Goal: Task Accomplishment & Management: Manage account settings

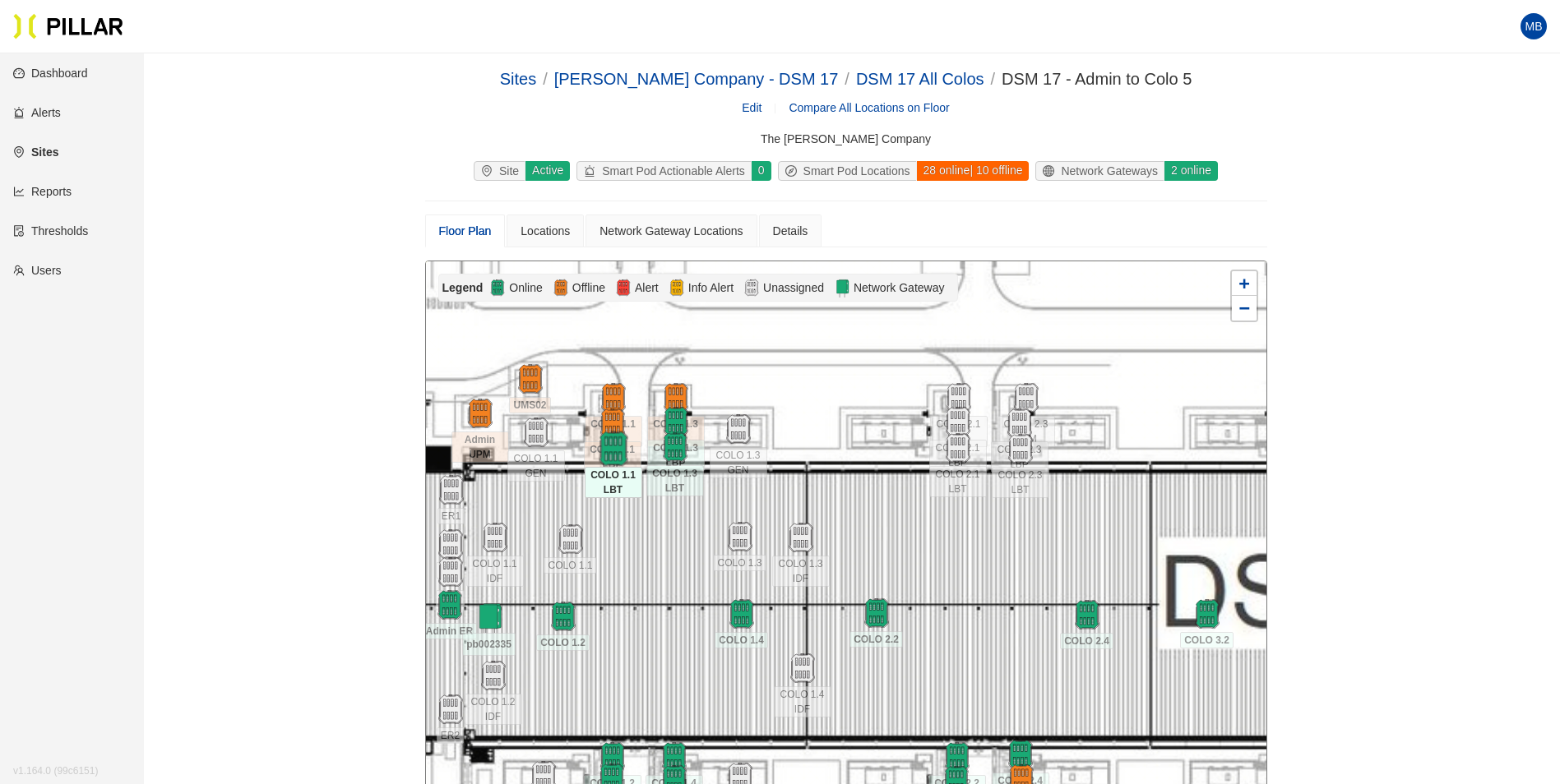
click at [612, 446] on img at bounding box center [613, 448] width 35 height 35
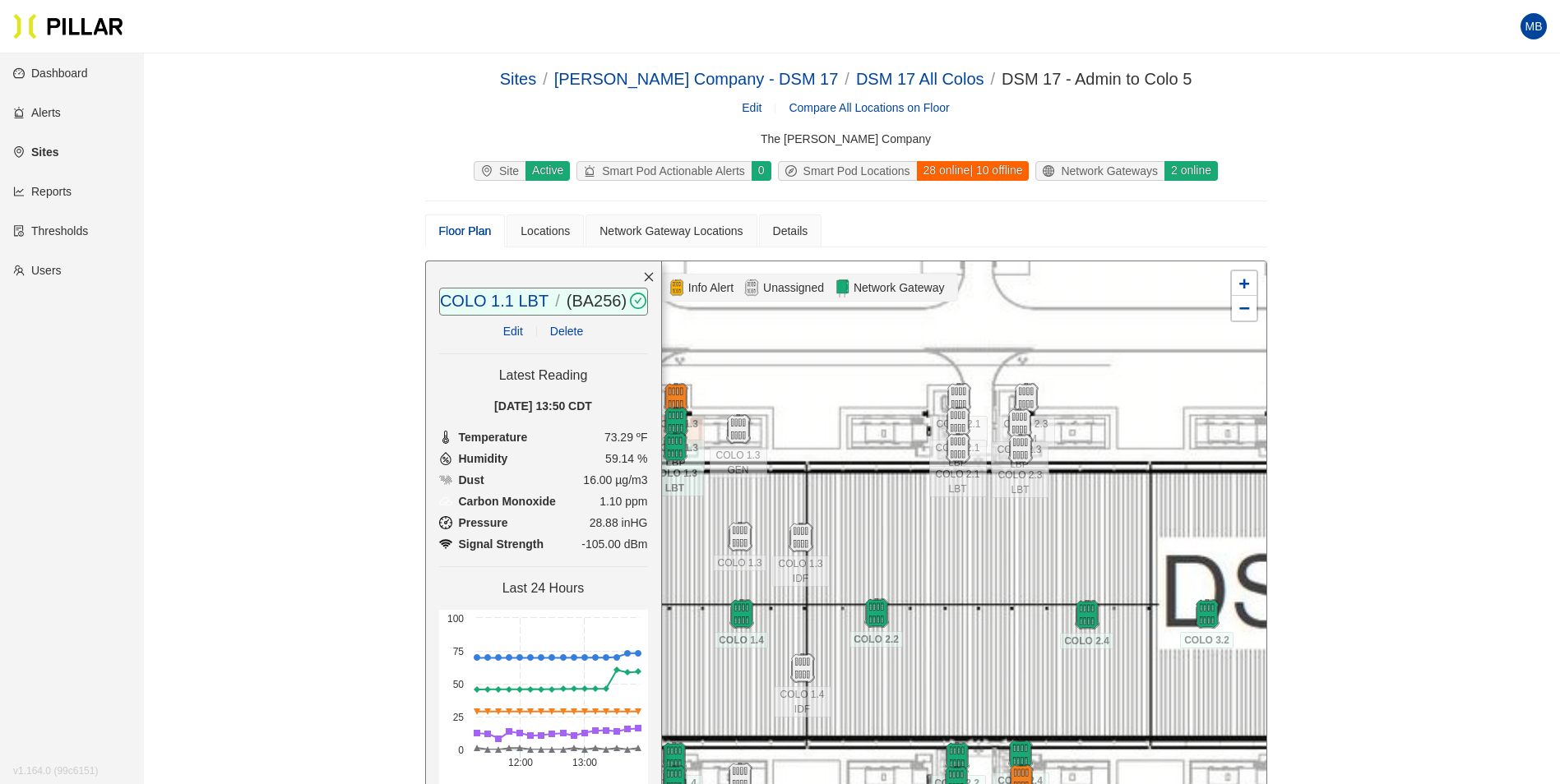
click at [956, 595] on div at bounding box center [846, 555] width 840 height 587
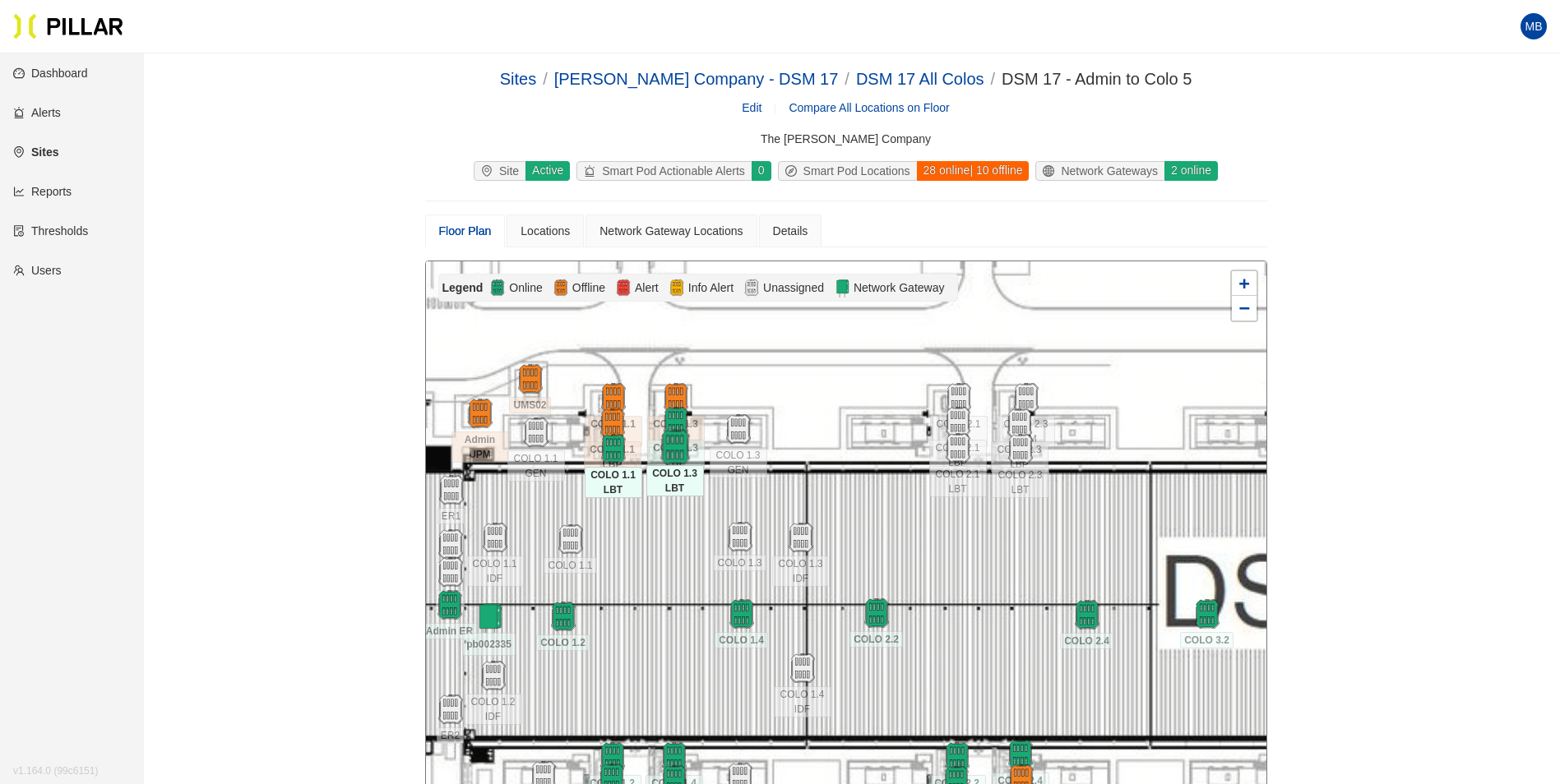
click at [673, 441] on img at bounding box center [674, 447] width 35 height 35
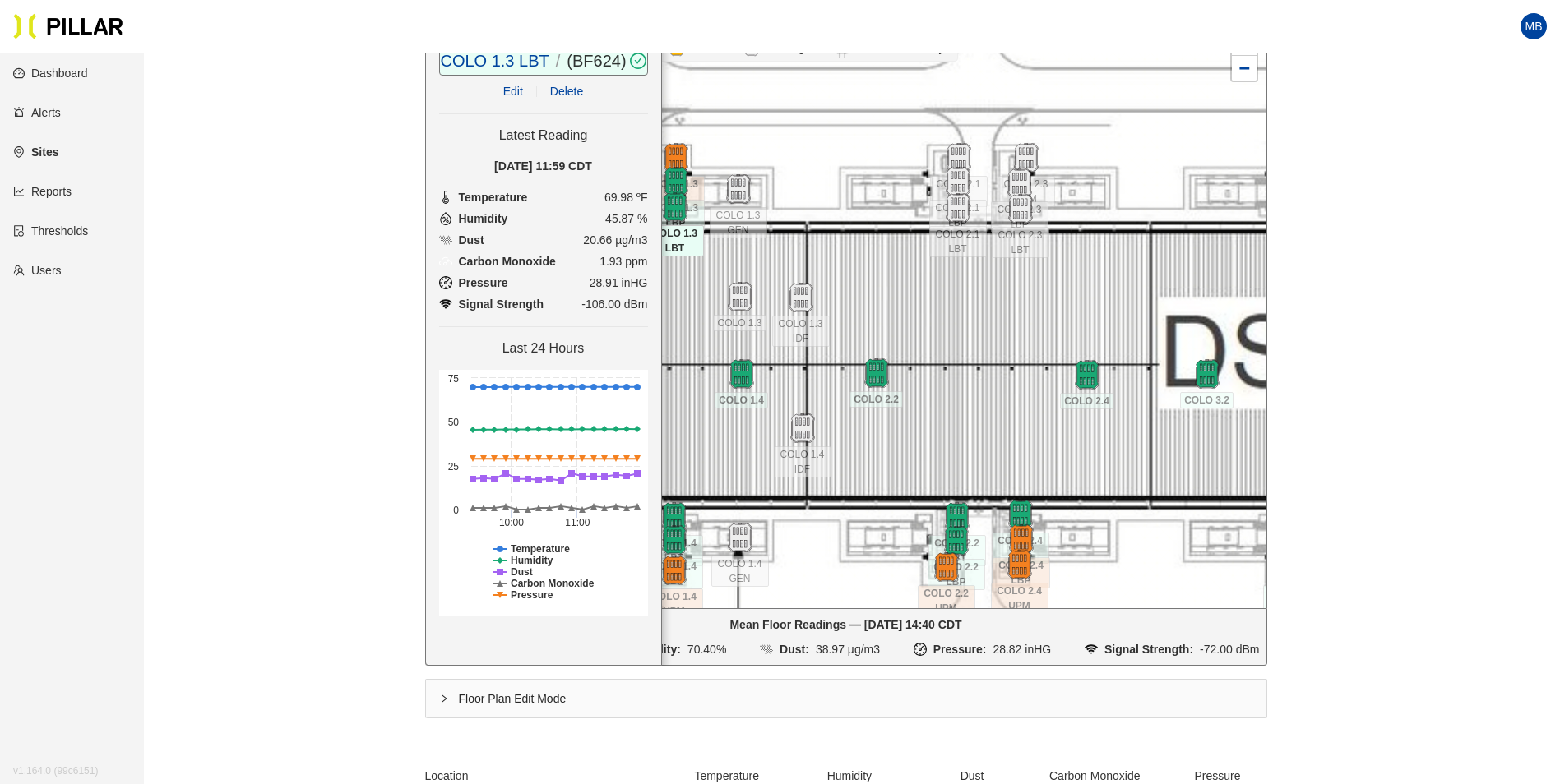
scroll to position [246, 0]
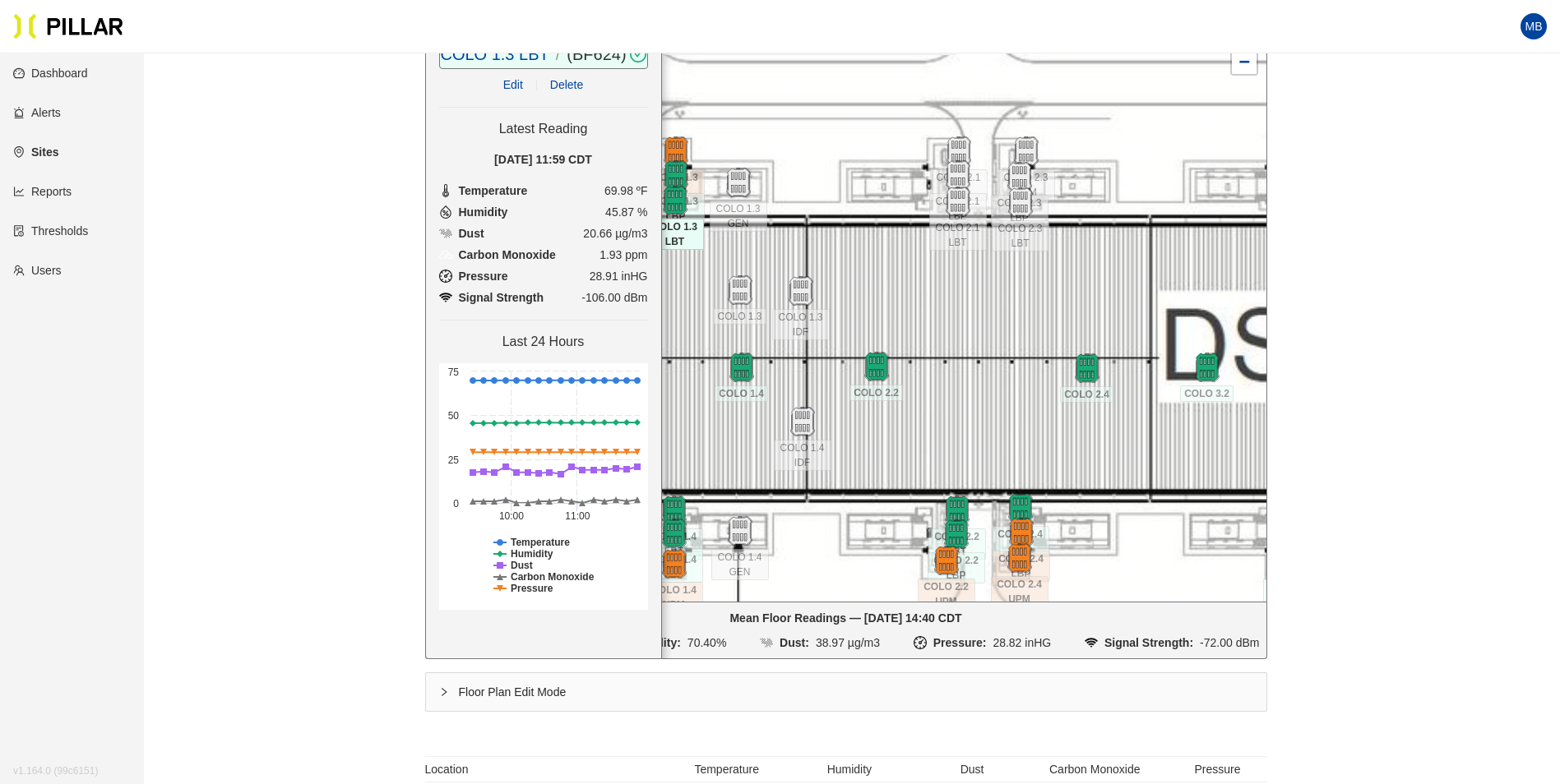
click at [999, 323] on div at bounding box center [846, 309] width 840 height 587
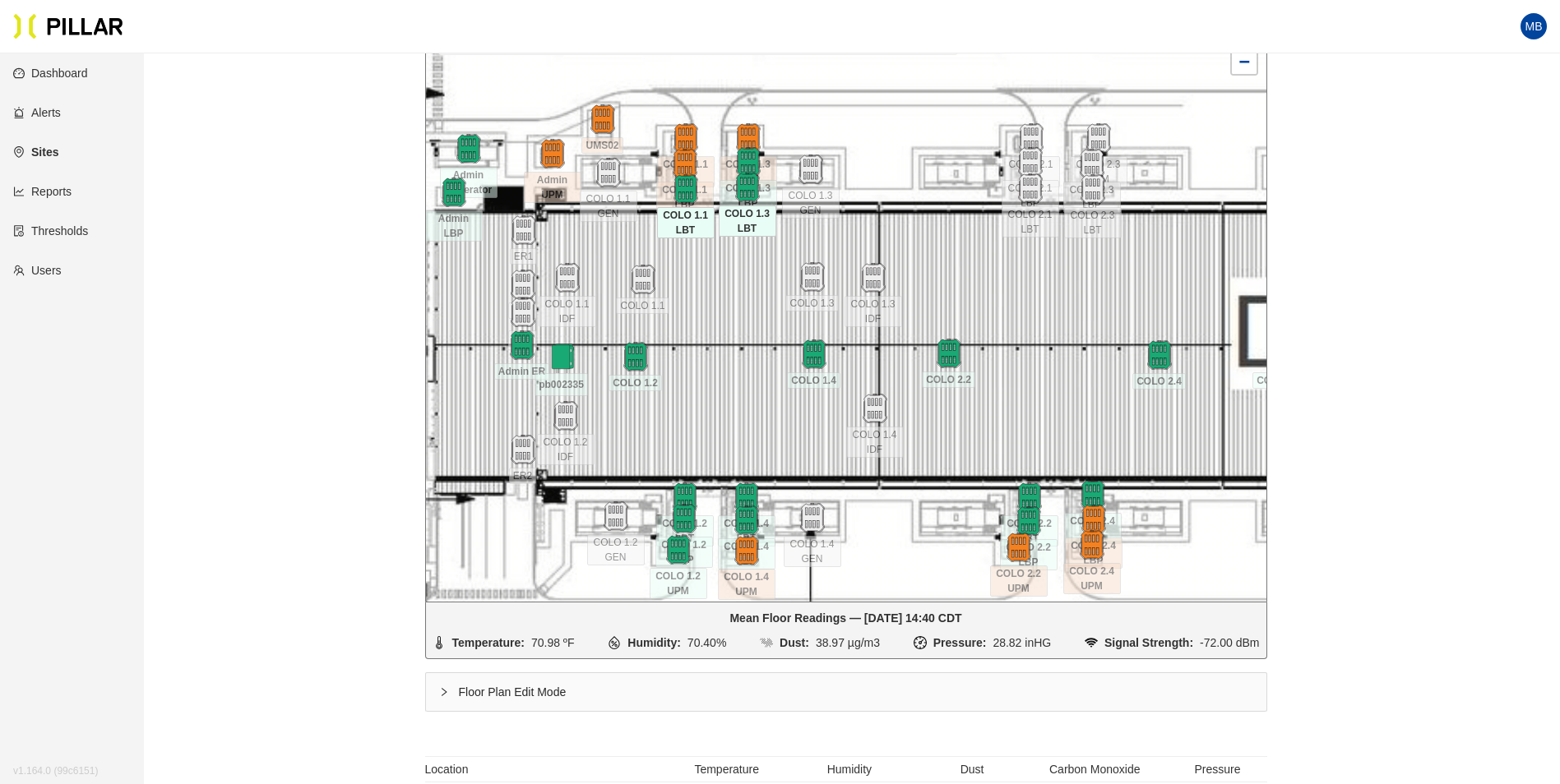
drag, startPoint x: 977, startPoint y: 333, endPoint x: 1050, endPoint y: 320, distance: 74.1
click at [1050, 320] on div at bounding box center [846, 309] width 840 height 587
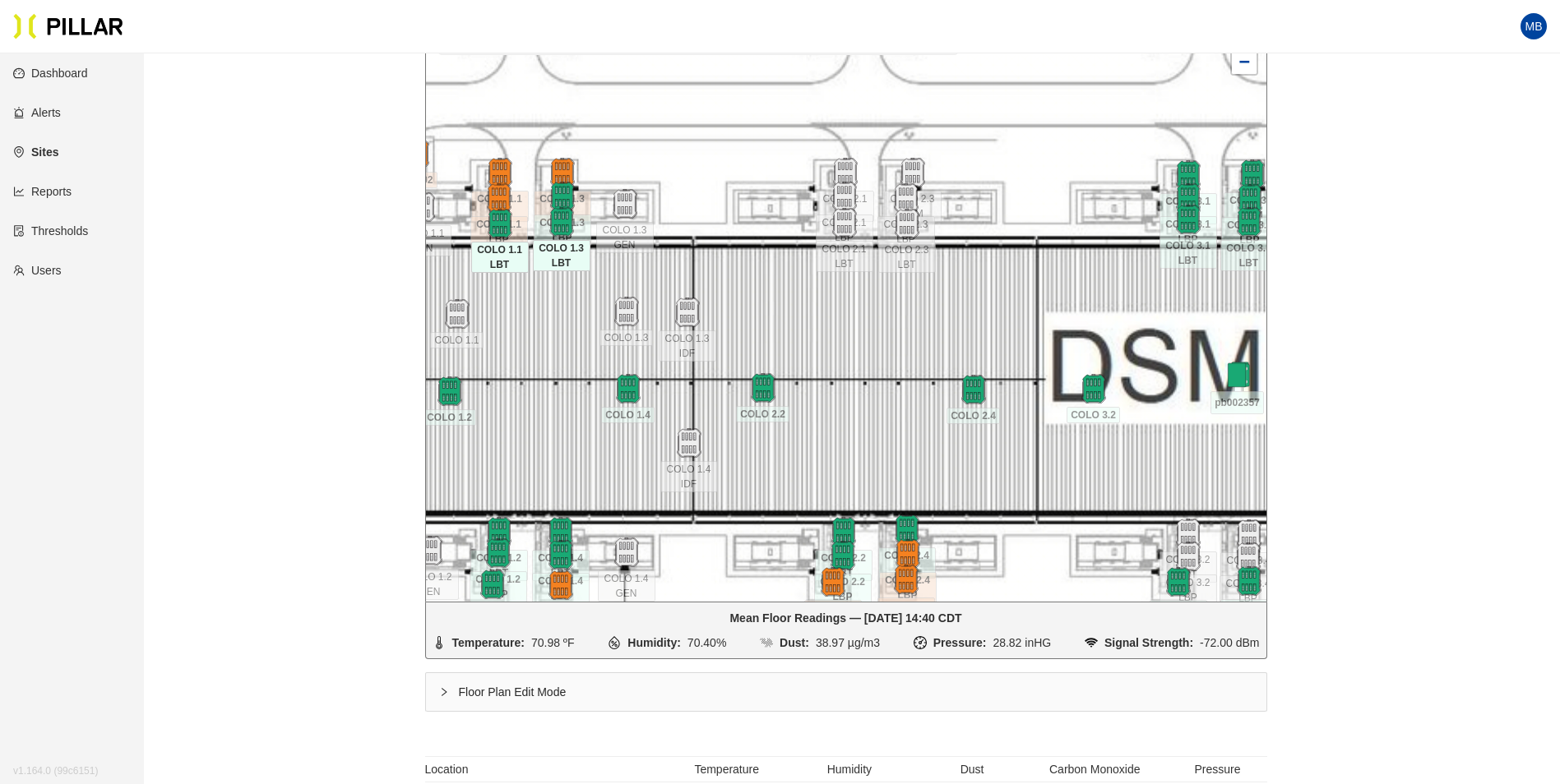
drag, startPoint x: 1068, startPoint y: 354, endPoint x: 850, endPoint y: 381, distance: 219.7
click at [850, 381] on div at bounding box center [846, 309] width 840 height 587
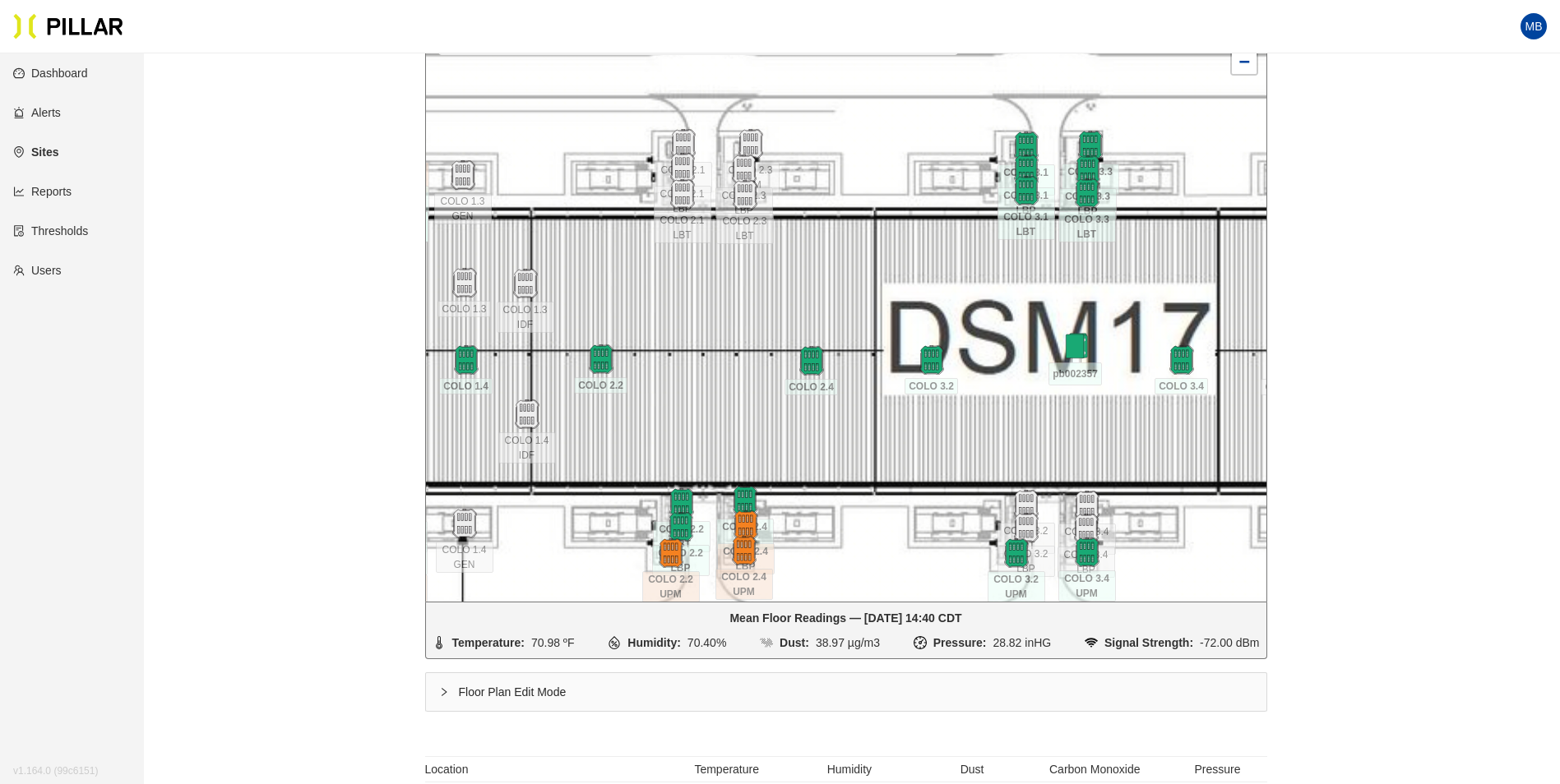
drag, startPoint x: 1144, startPoint y: 354, endPoint x: 1017, endPoint y: 331, distance: 129.1
click at [1017, 331] on div at bounding box center [846, 309] width 840 height 587
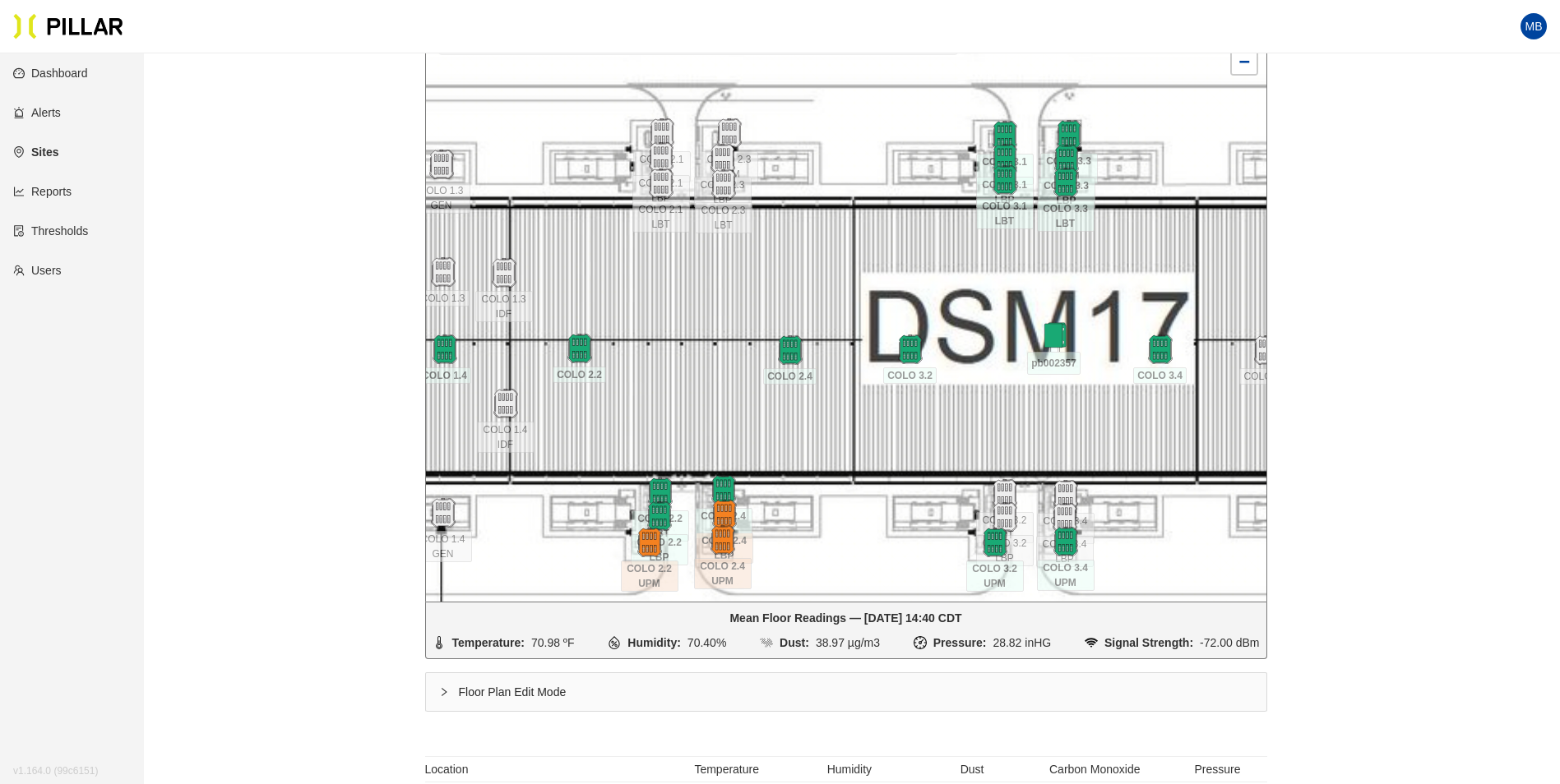
drag, startPoint x: 1000, startPoint y: 343, endPoint x: 967, endPoint y: 324, distance: 38.1
click at [967, 324] on div at bounding box center [846, 309] width 840 height 587
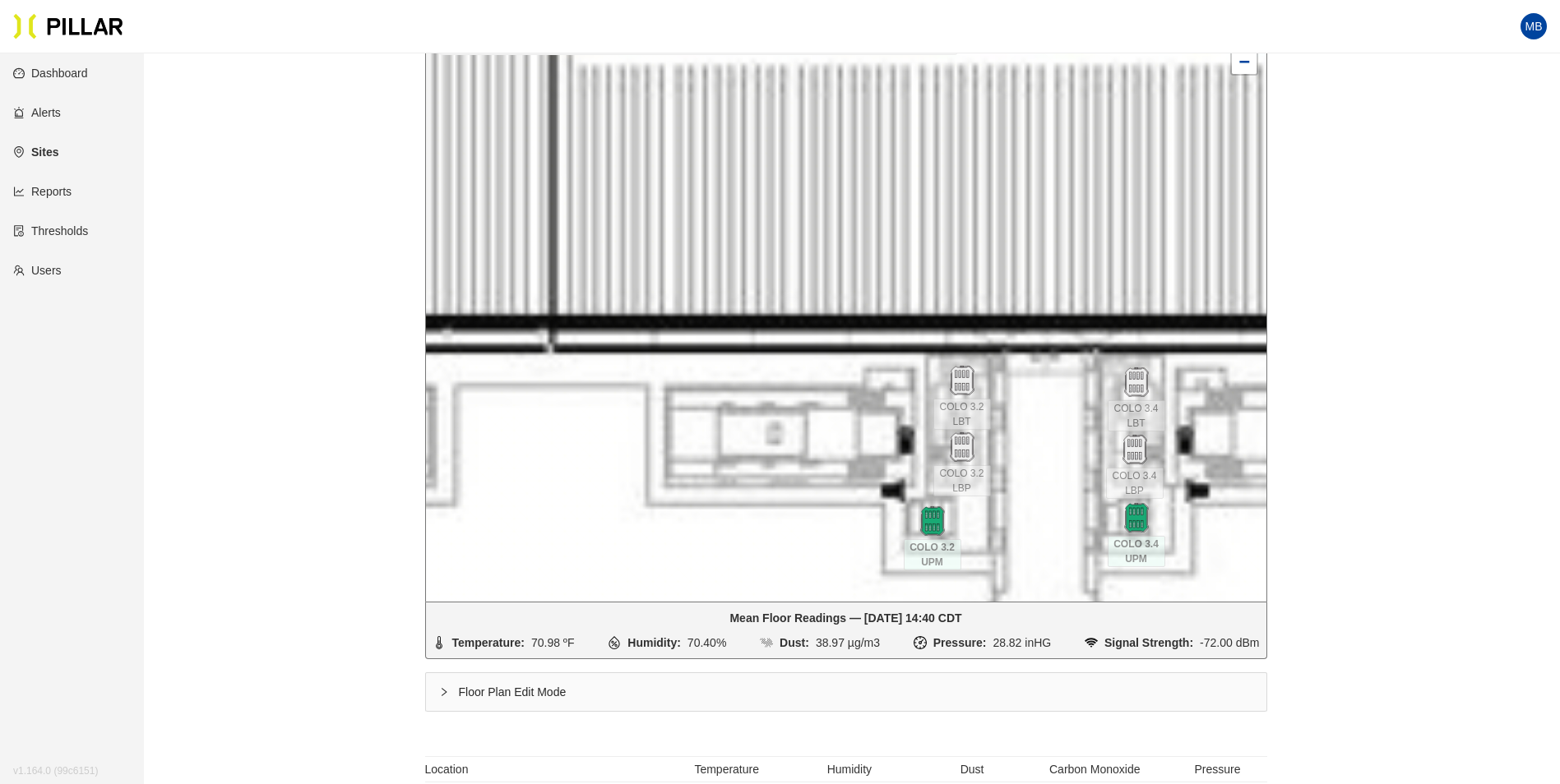
drag, startPoint x: 1070, startPoint y: 505, endPoint x: 1028, endPoint y: 417, distance: 97.5
click at [1028, 417] on div at bounding box center [846, 309] width 840 height 587
click at [961, 447] on img at bounding box center [961, 446] width 35 height 35
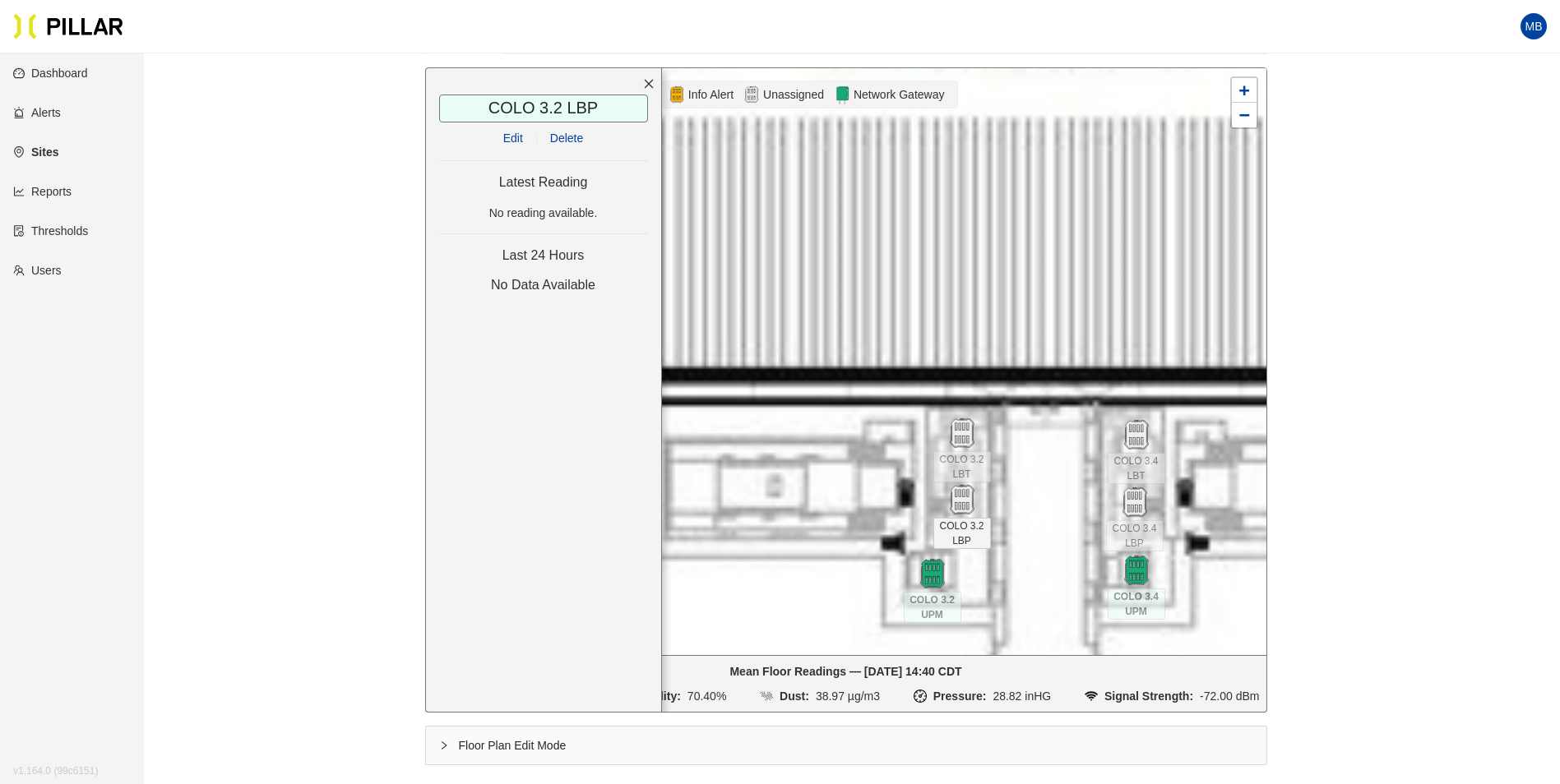
scroll to position [165, 0]
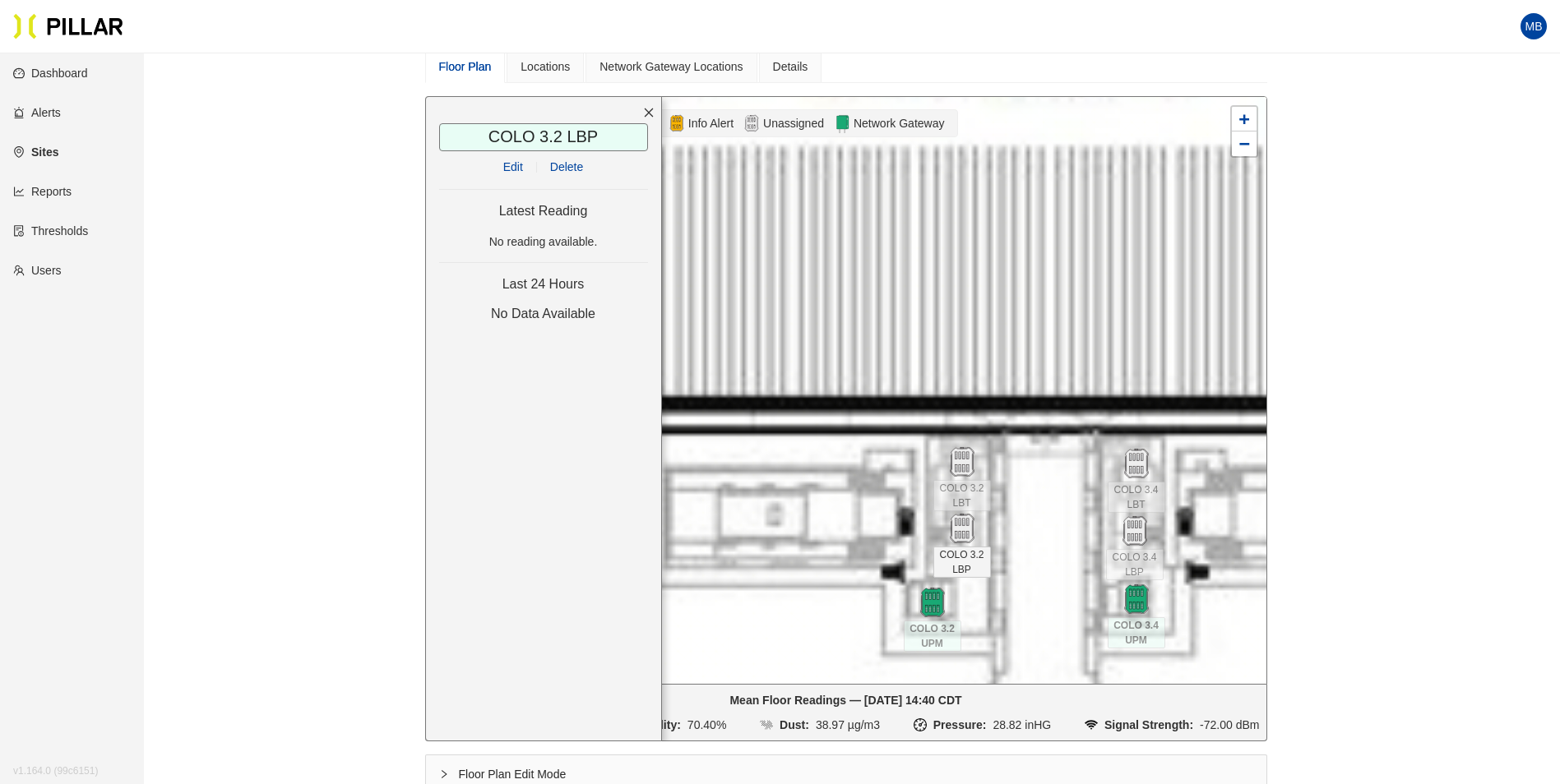
click at [513, 165] on link "Edit" at bounding box center [513, 166] width 20 height 13
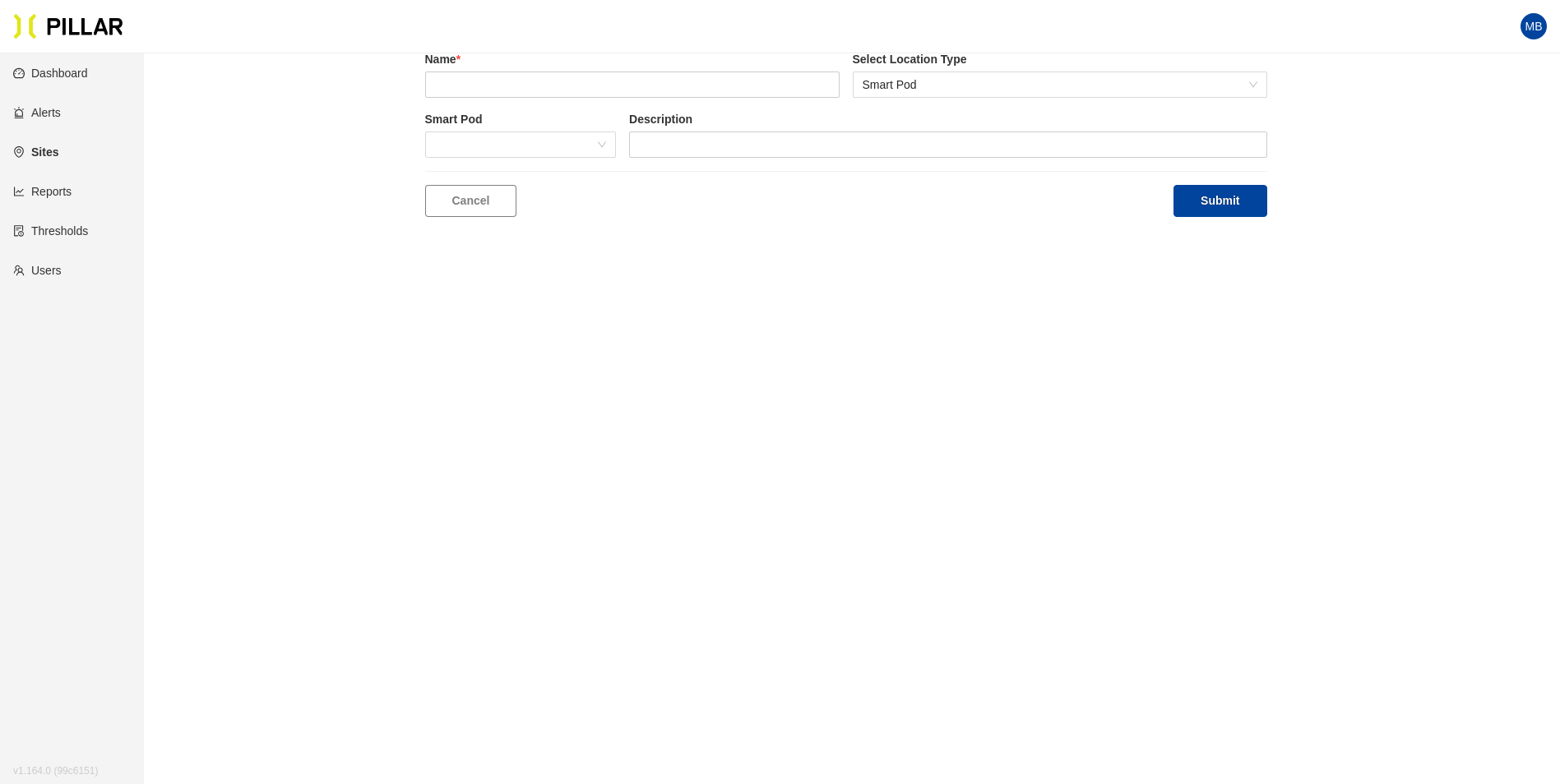
scroll to position [54, 0]
type input "COLO 3.2 LBP"
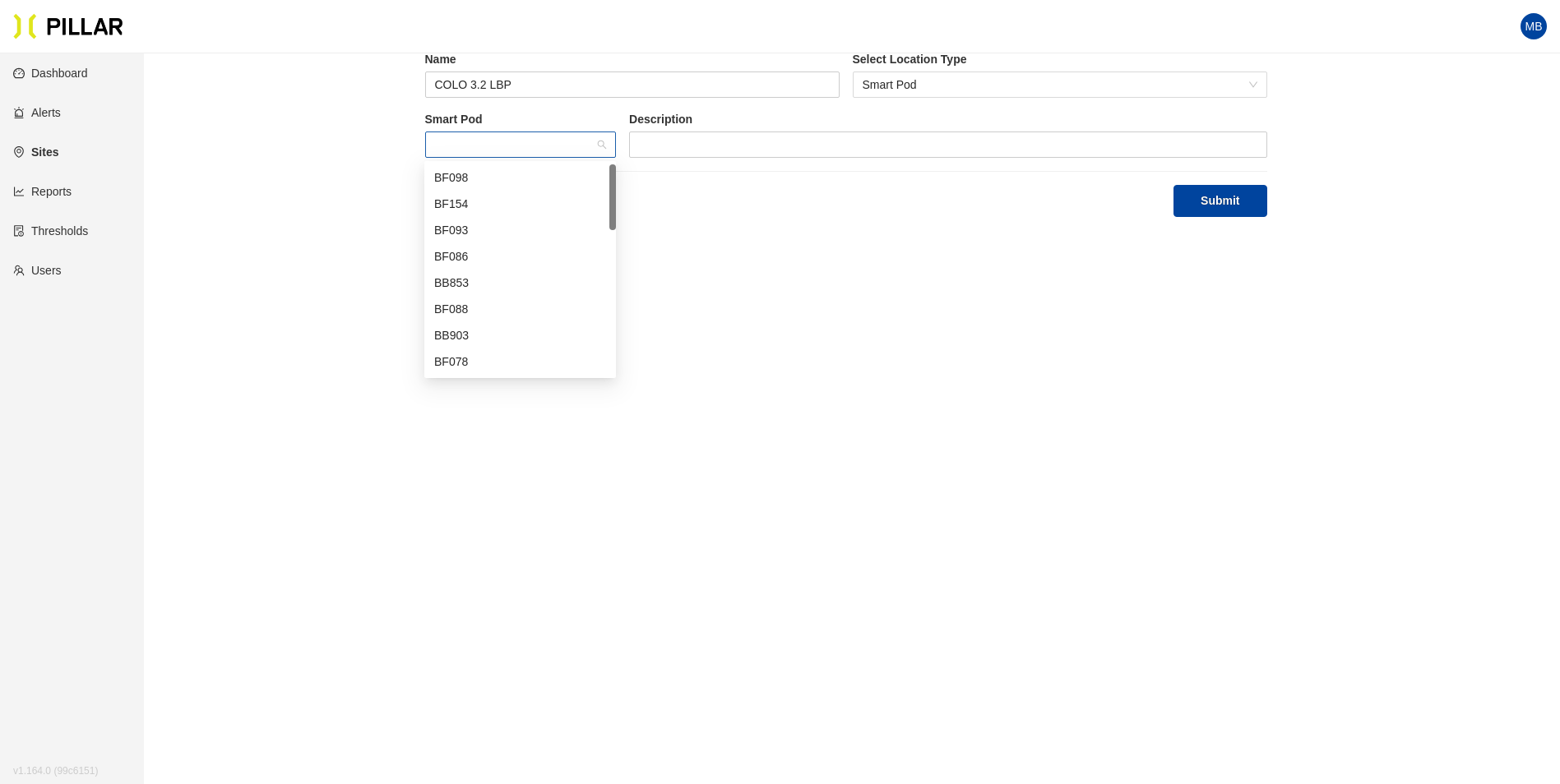
click at [517, 150] on span at bounding box center [521, 145] width 172 height 25
type input "076"
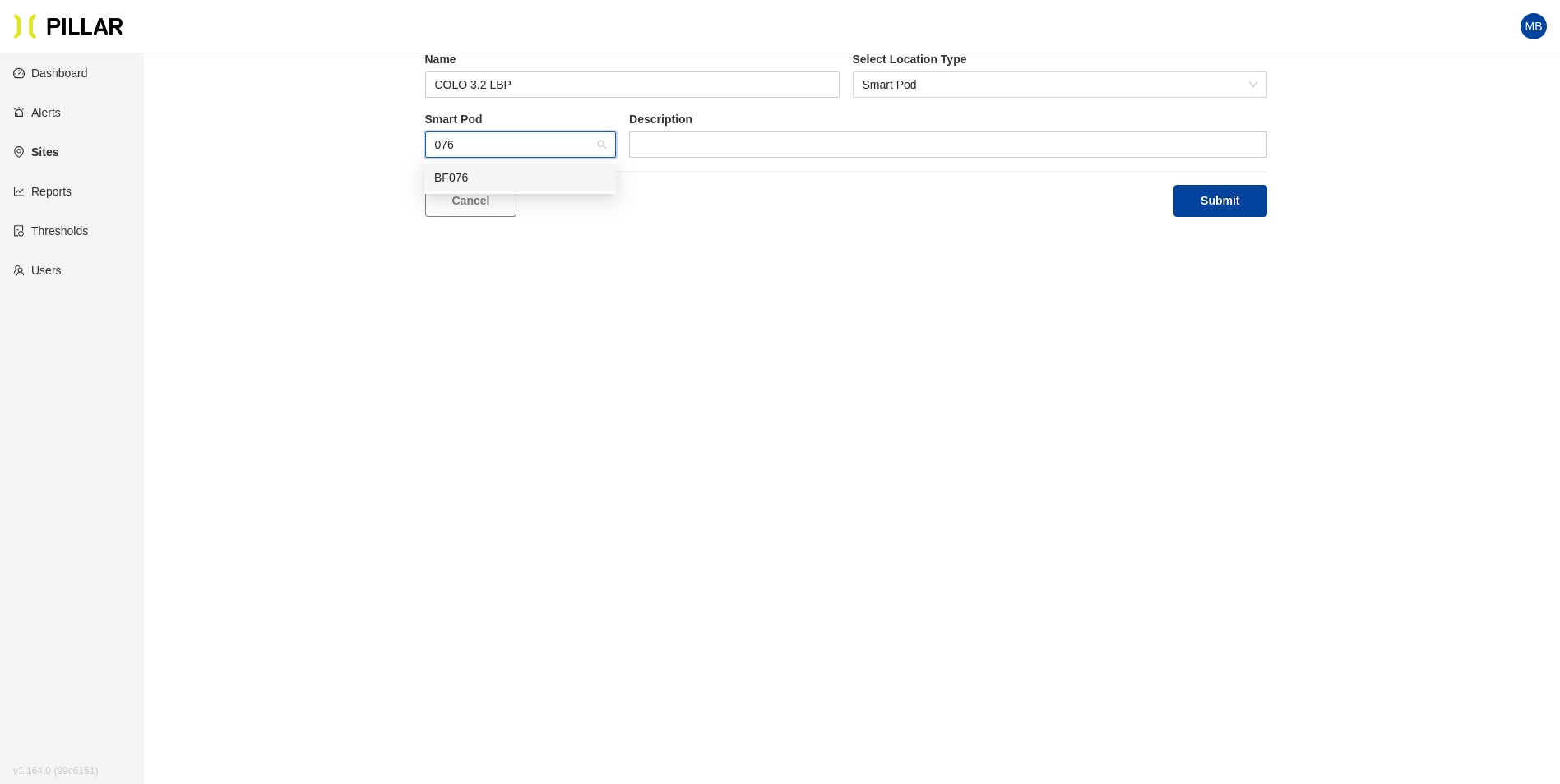
click at [507, 173] on div "BF076" at bounding box center [520, 177] width 172 height 18
click at [1233, 208] on button "Submit" at bounding box center [1220, 201] width 93 height 32
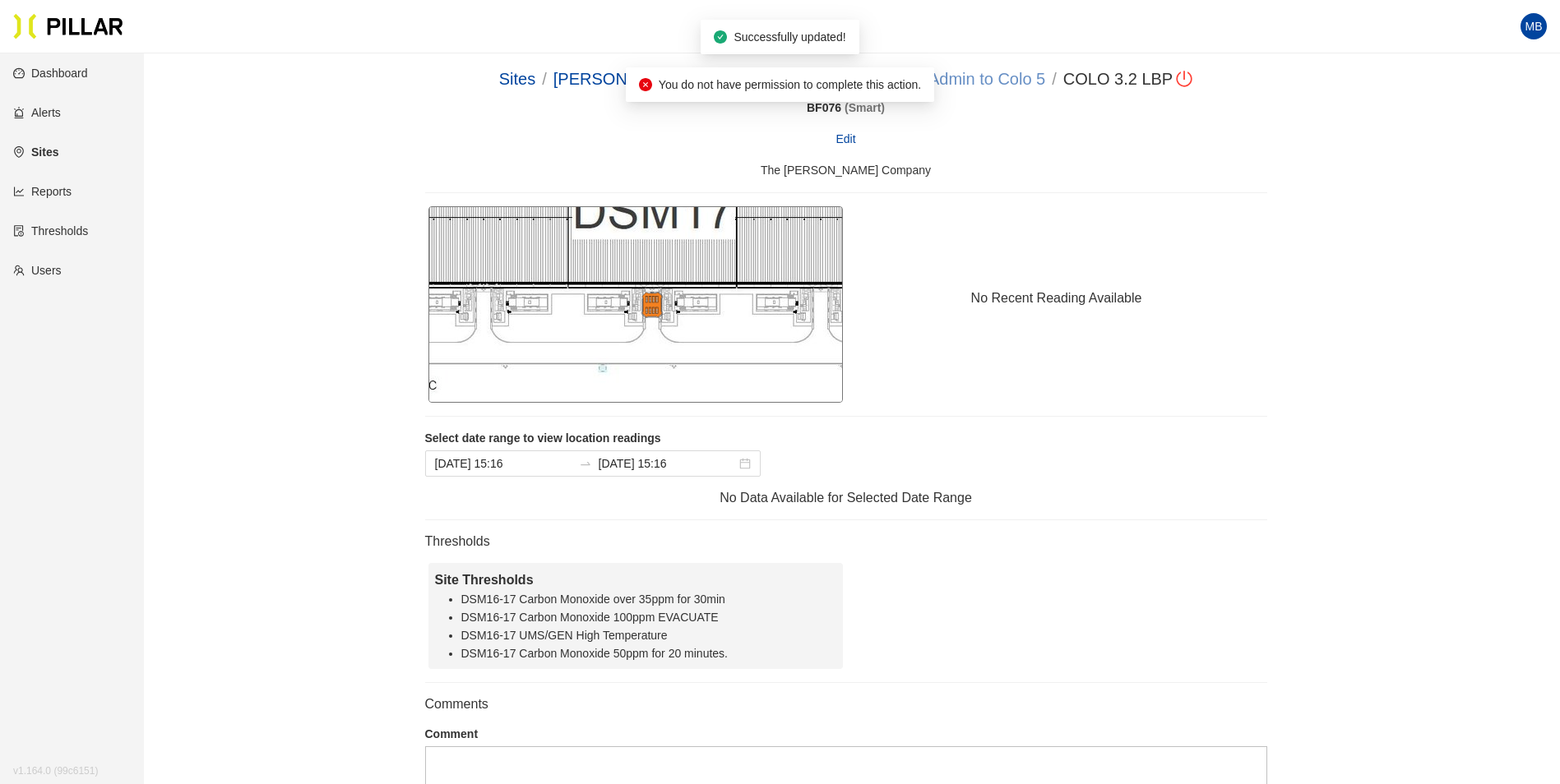
click at [976, 75] on link "DSM 17 - Admin to Colo 5" at bounding box center [950, 79] width 190 height 18
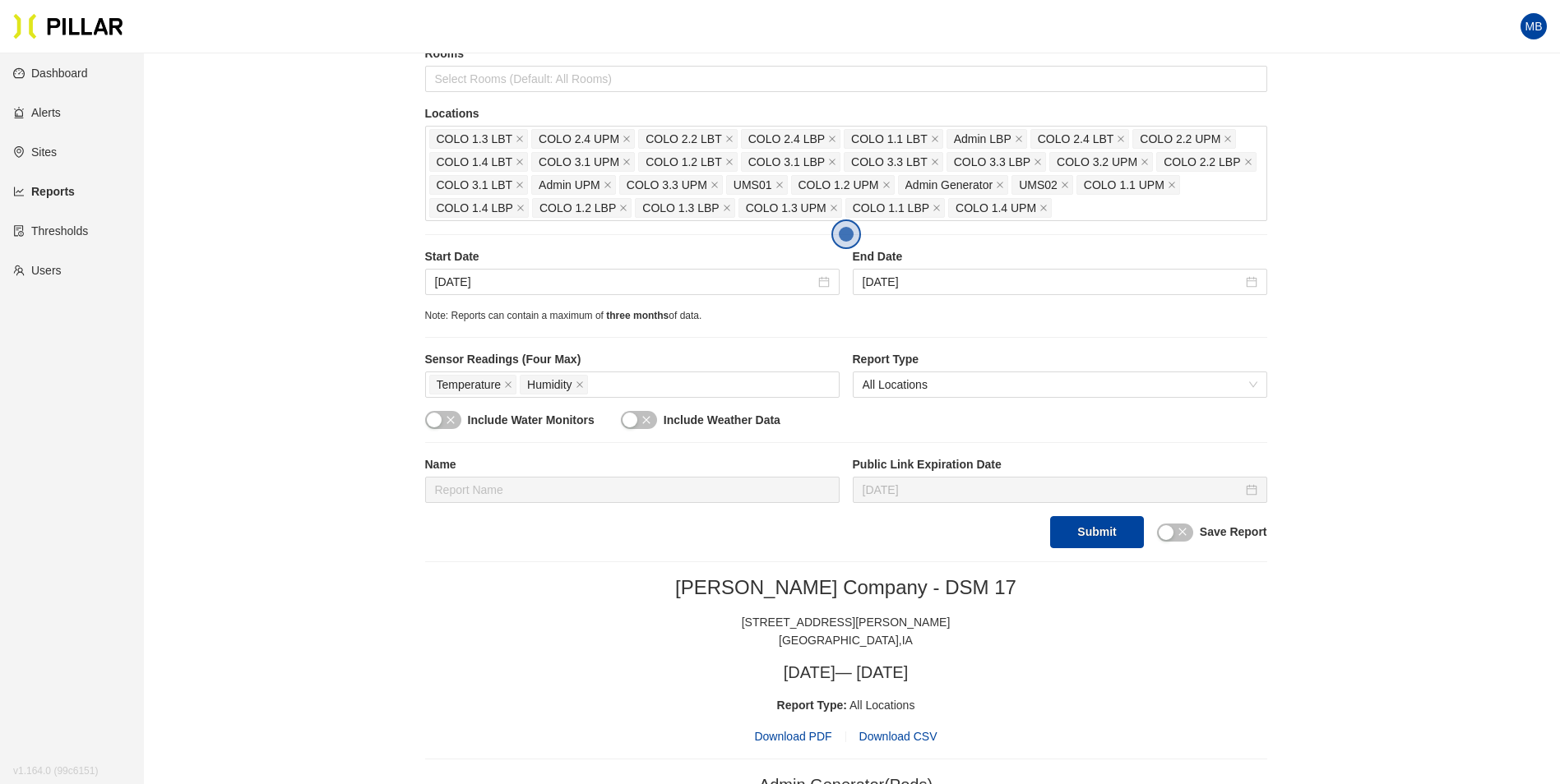
scroll to position [246, 0]
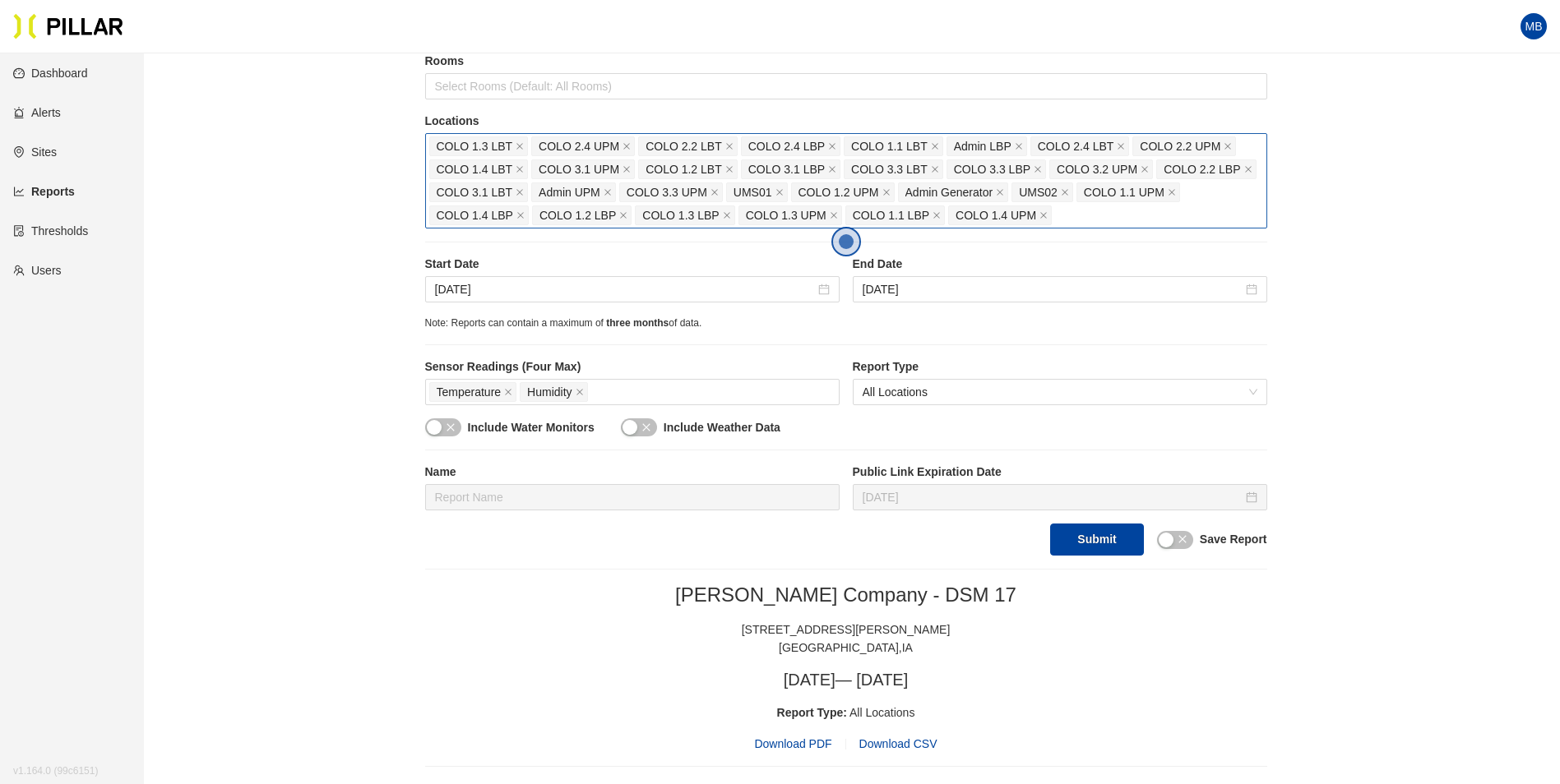
click at [1079, 218] on div "COLO 1.3 LBT COLO 2.4 UPM COLO 2.2 LBT COLO 2.4 LBP COLO 1.1 LBT Admin LBP COLO…" at bounding box center [845, 181] width 834 height 92
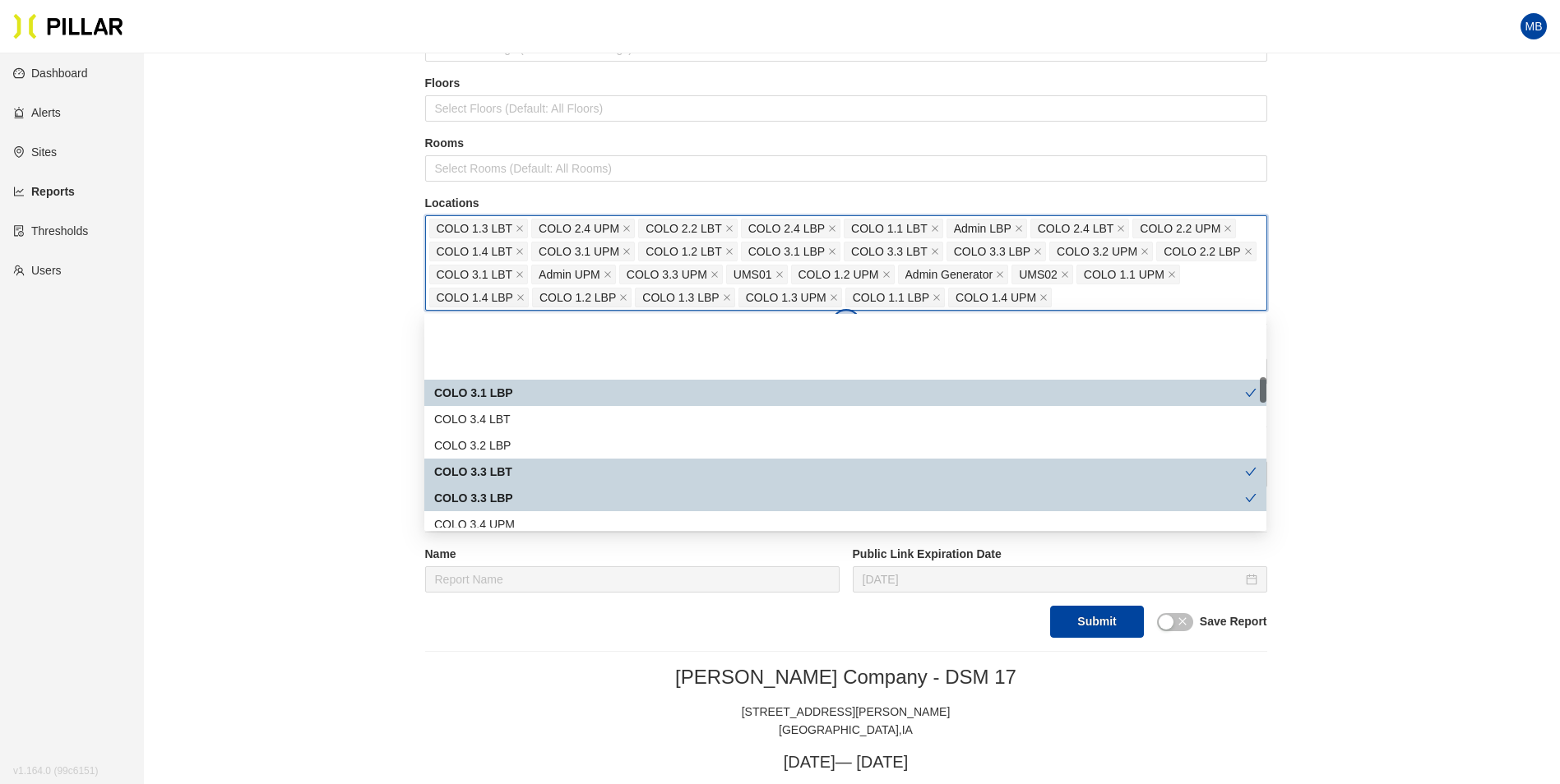
scroll to position [493, 0]
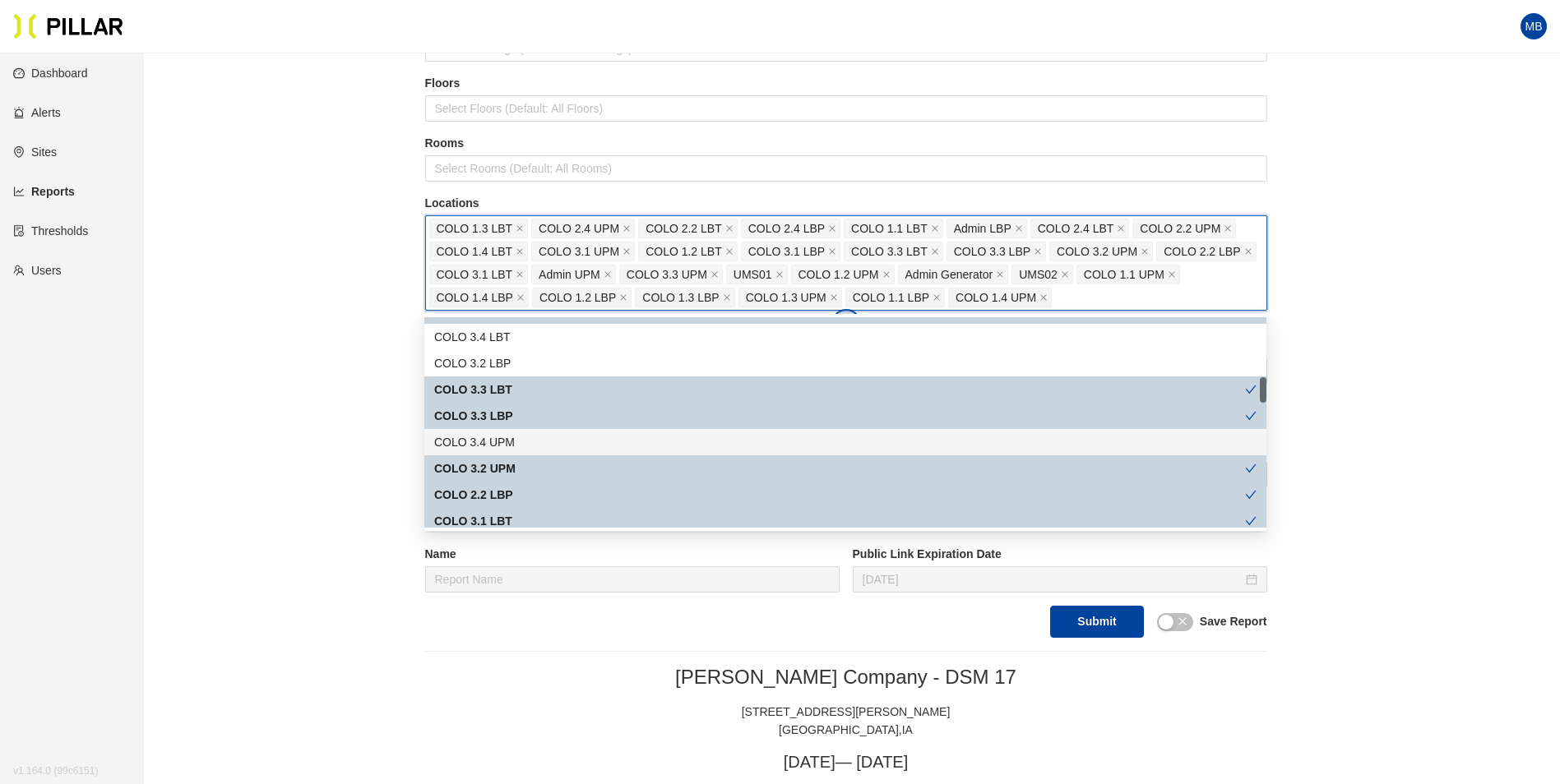
click at [547, 444] on div "COLO 3.4 UPM" at bounding box center [845, 442] width 822 height 18
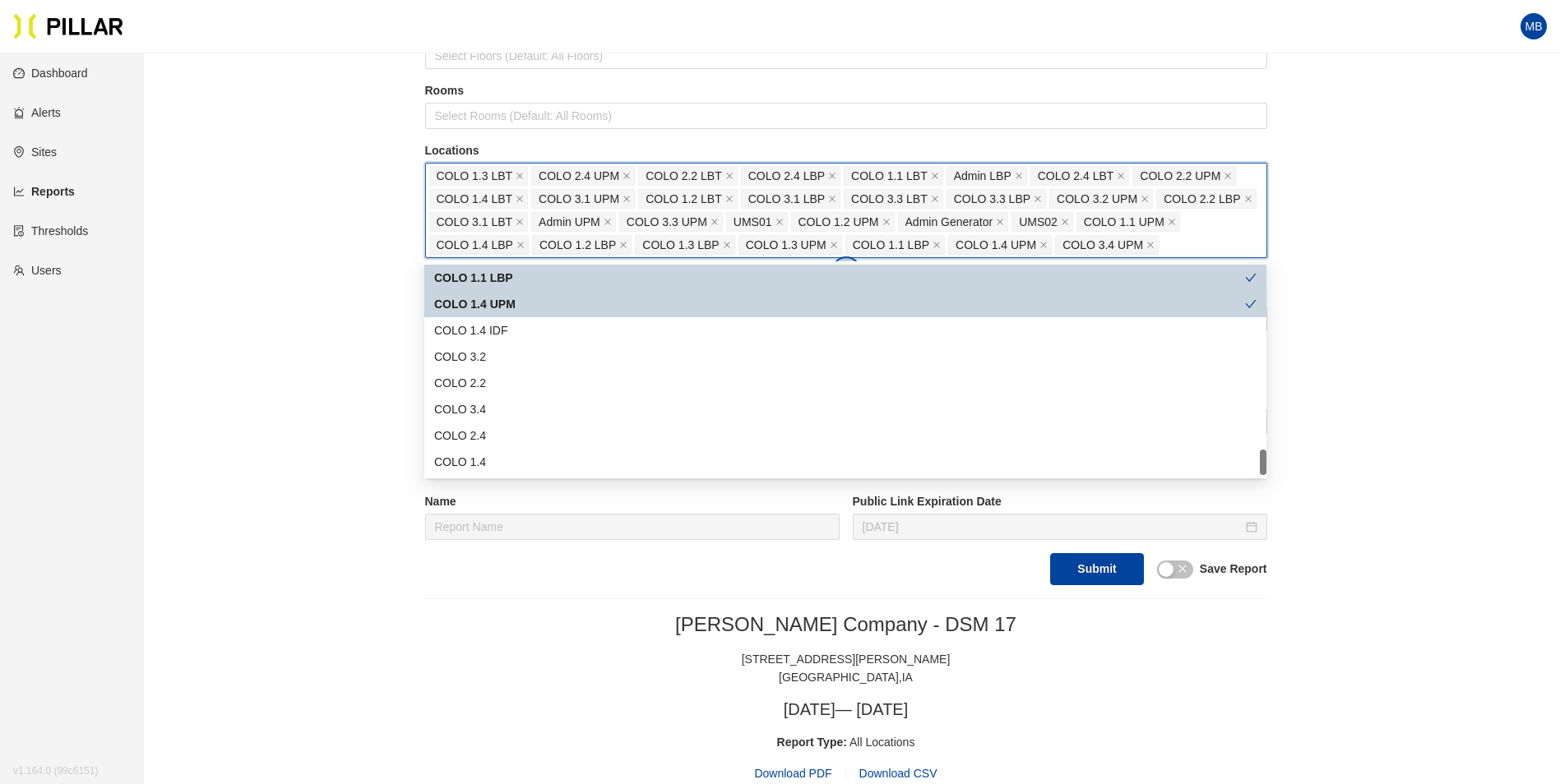
scroll to position [246, 0]
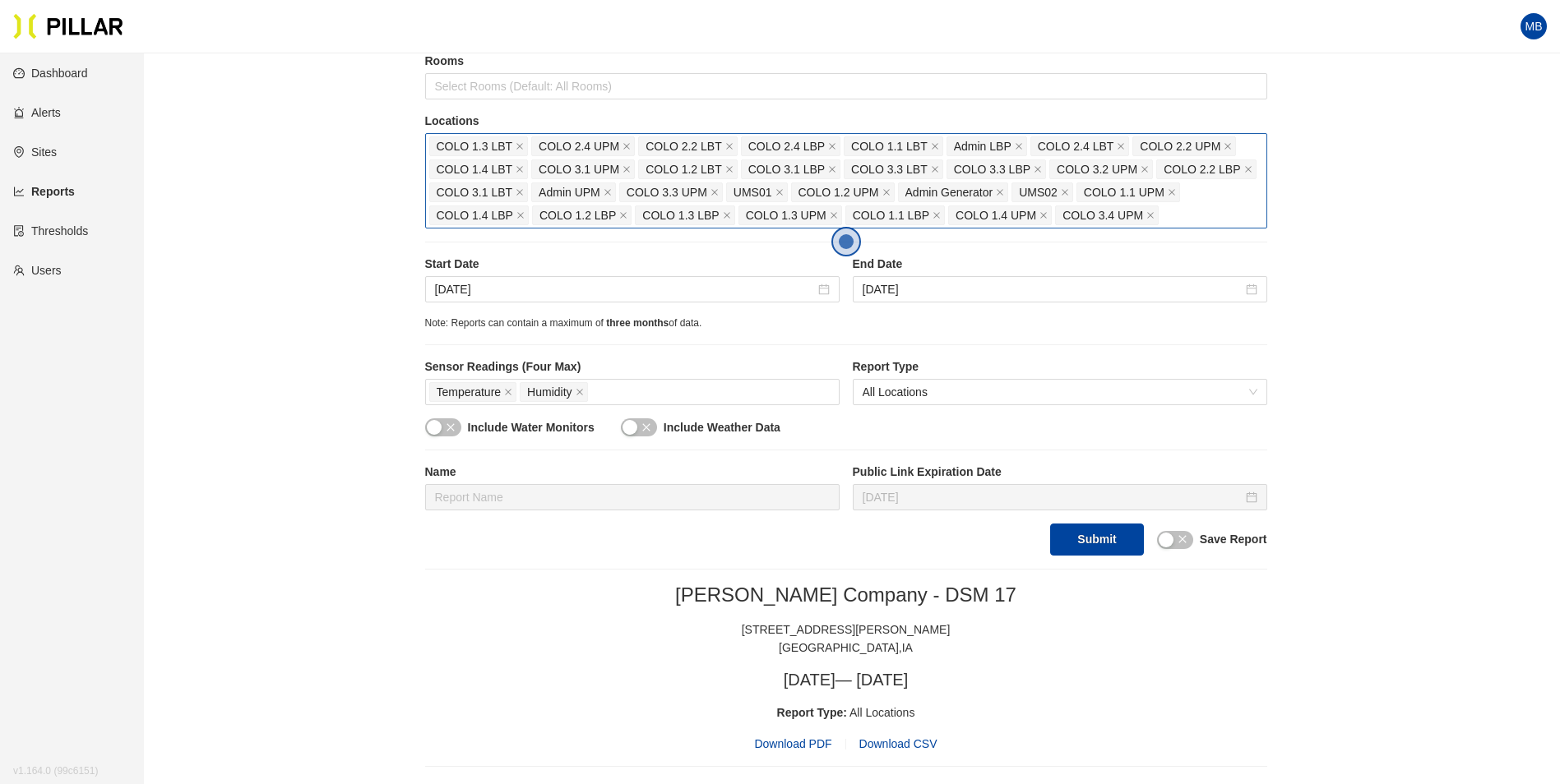
click at [1171, 214] on div "COLO 1.3 LBT COLO 2.4 UPM COLO 2.2 LBT COLO 2.4 LBP COLO 1.1 LBT Admin LBP COLO…" at bounding box center [845, 181] width 834 height 92
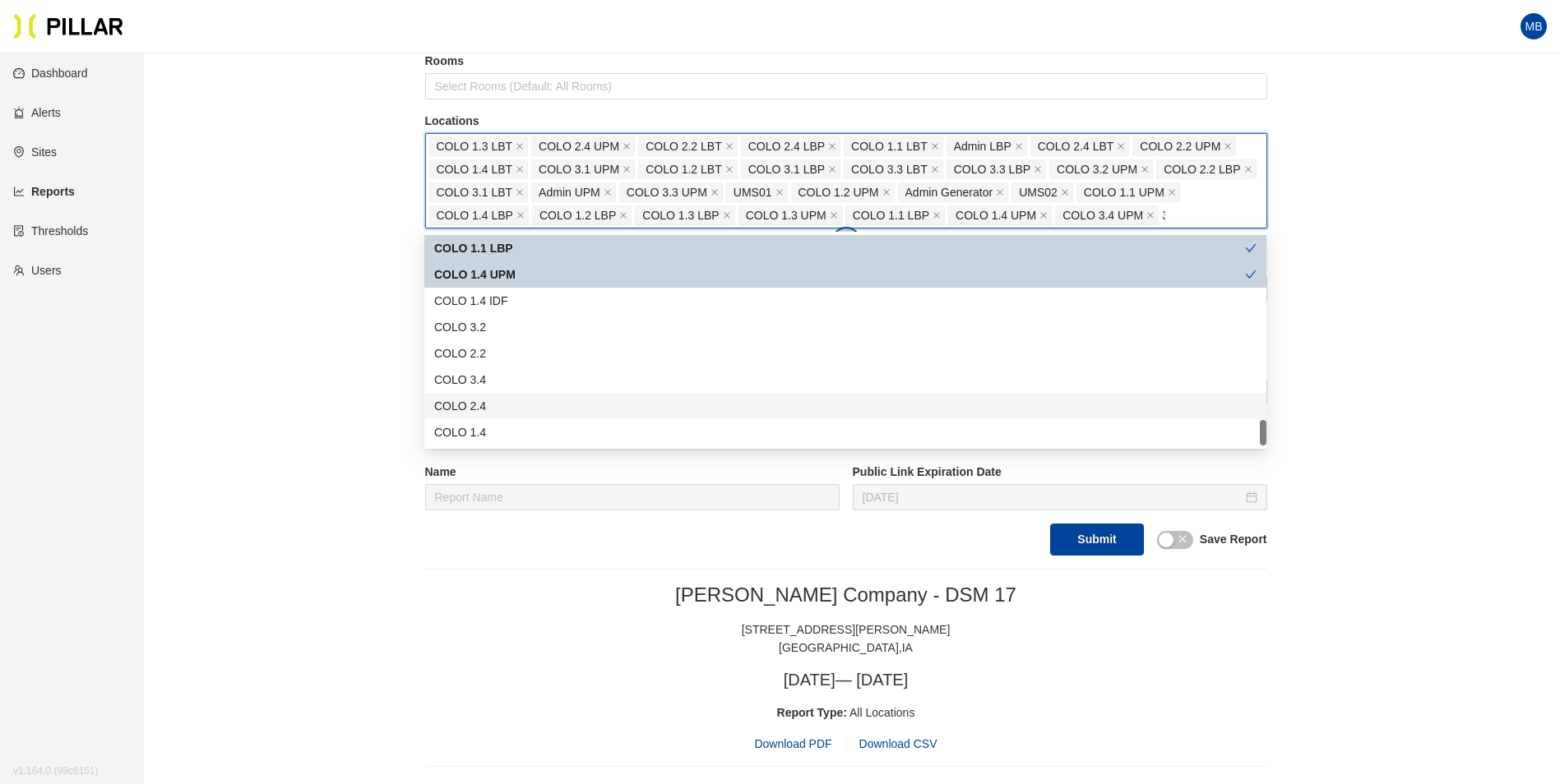
scroll to position [0, 0]
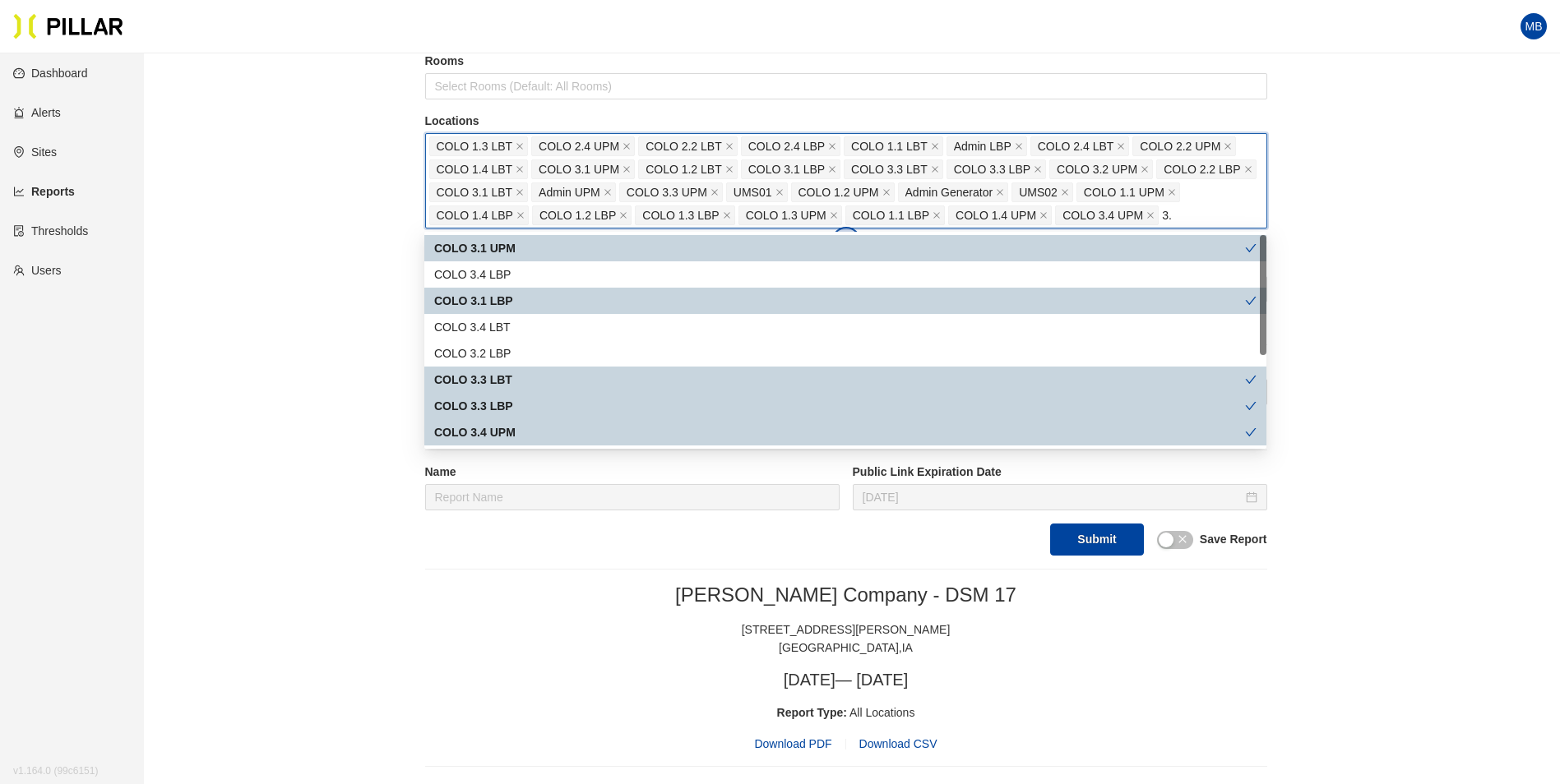
type input "3"
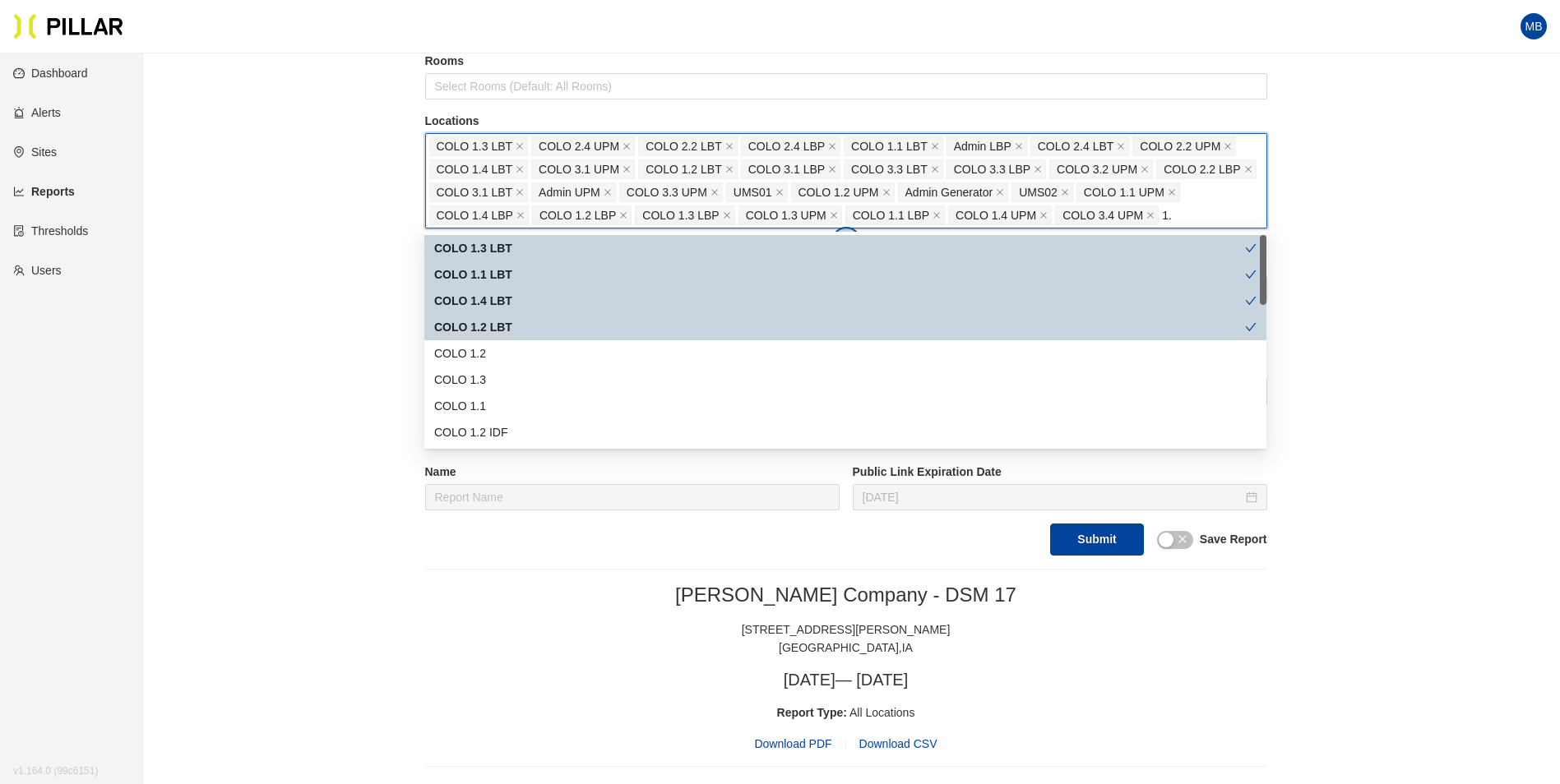
type input "1"
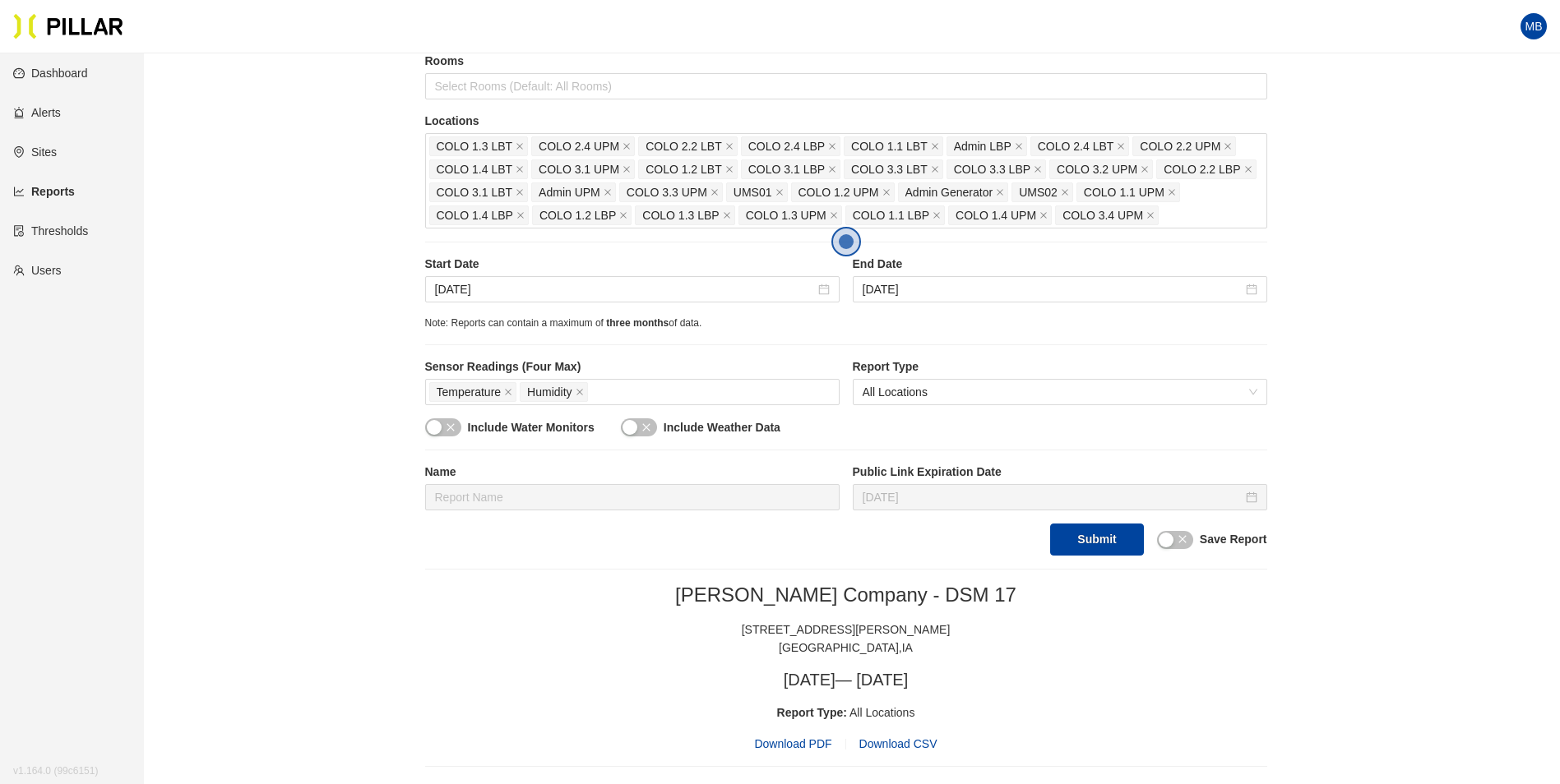
drag, startPoint x: 1369, startPoint y: 185, endPoint x: 1388, endPoint y: 194, distance: 21.0
click at [632, 297] on input "Aug 28, 2025" at bounding box center [625, 289] width 380 height 18
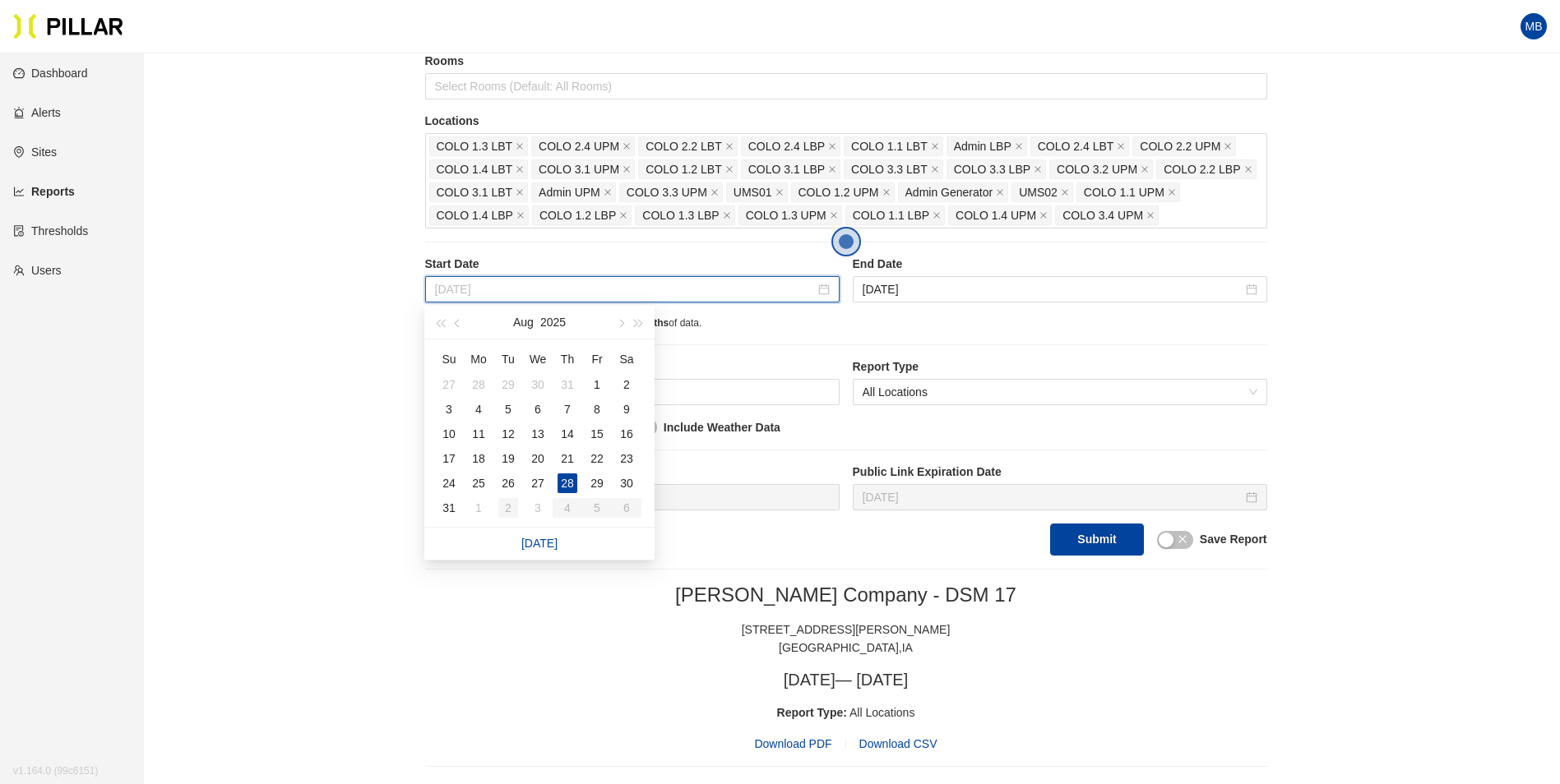
click at [510, 510] on div "2" at bounding box center [508, 507] width 20 height 20
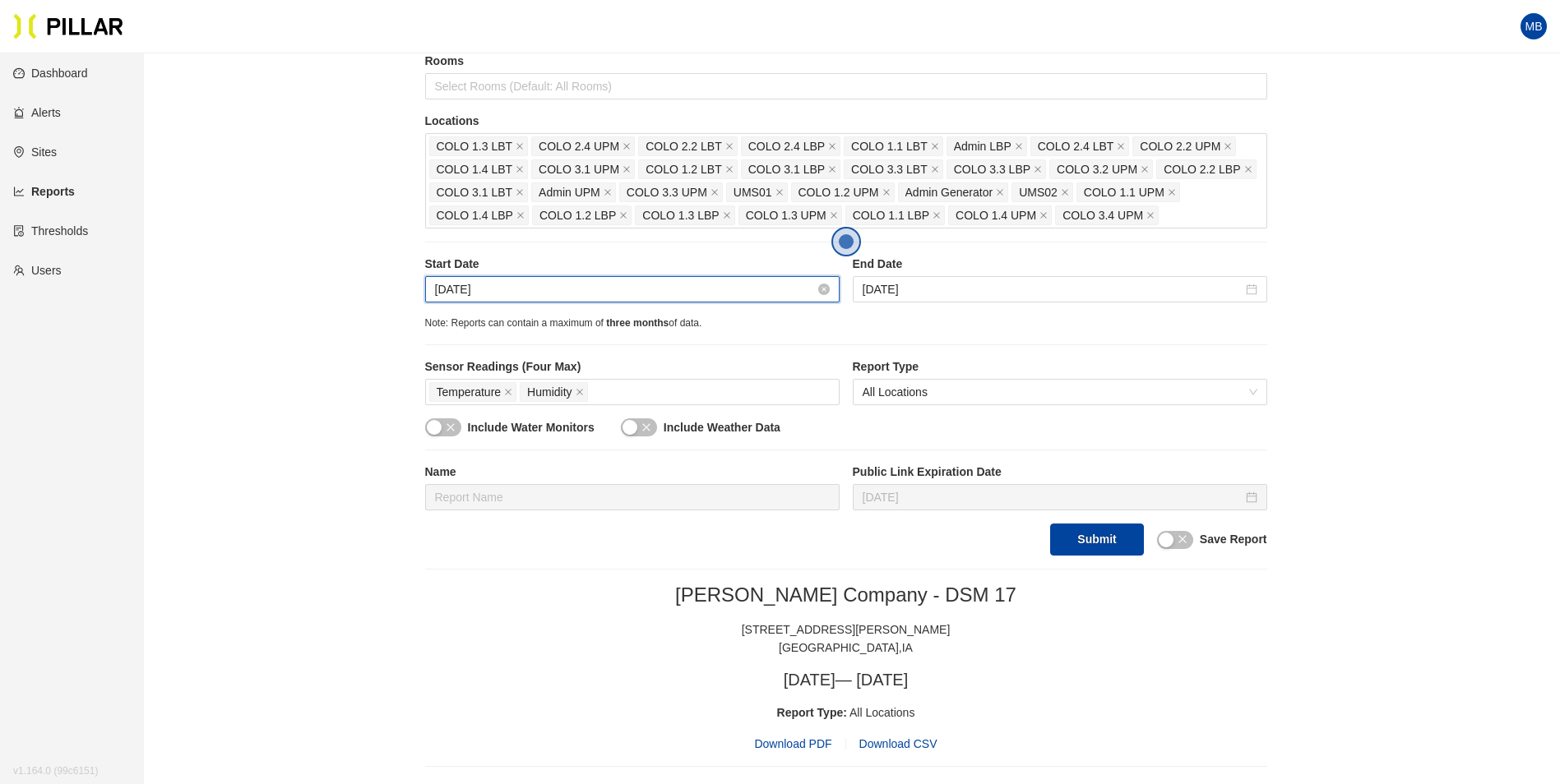
click at [543, 280] on input "Sep 2, 2025" at bounding box center [625, 289] width 380 height 18
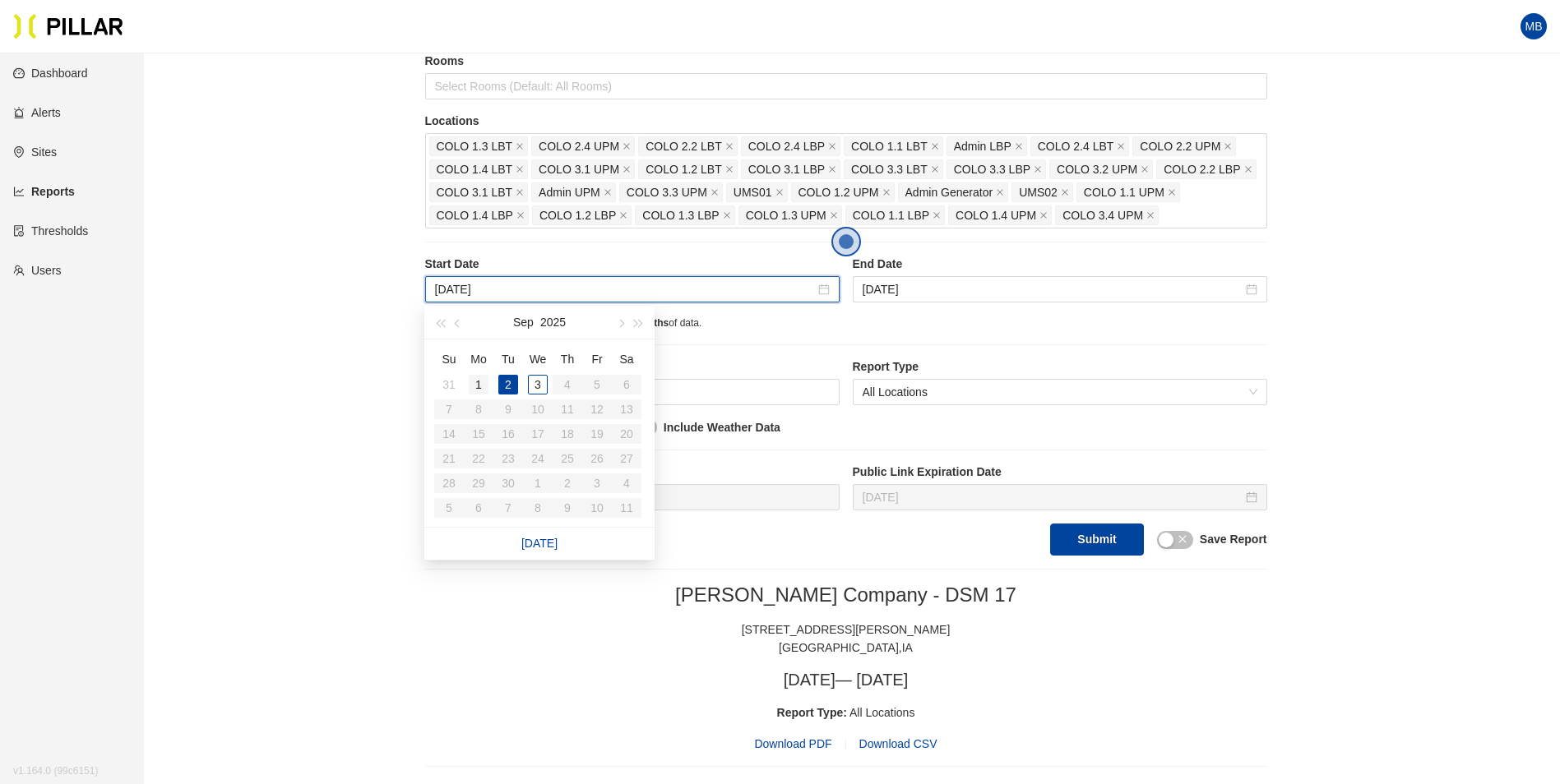
type input "Sep 1, 2025"
click at [479, 384] on div "1" at bounding box center [478, 385] width 20 height 20
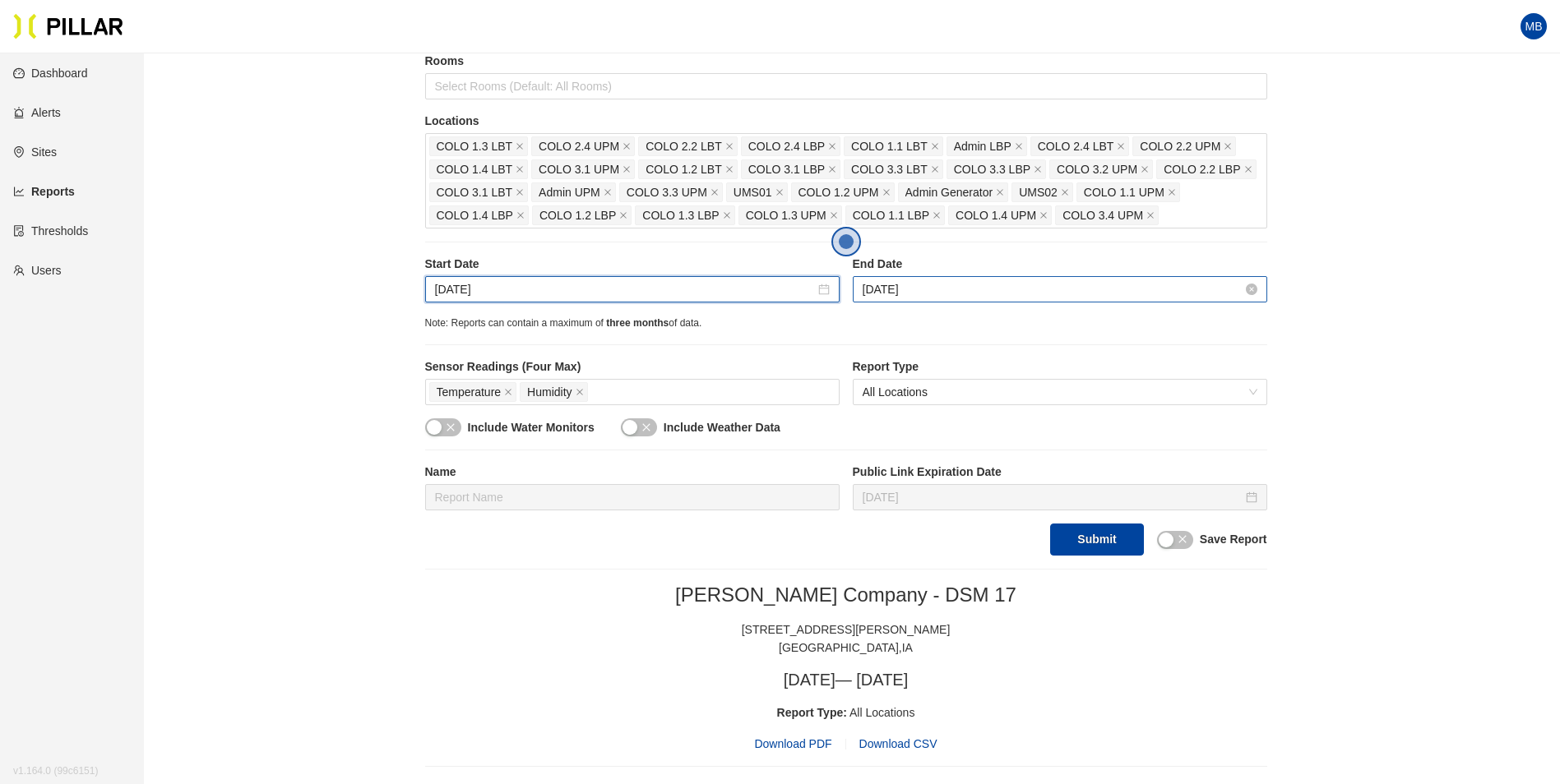
click at [977, 294] on input "Sep 2, 2025" at bounding box center [1052, 289] width 380 height 18
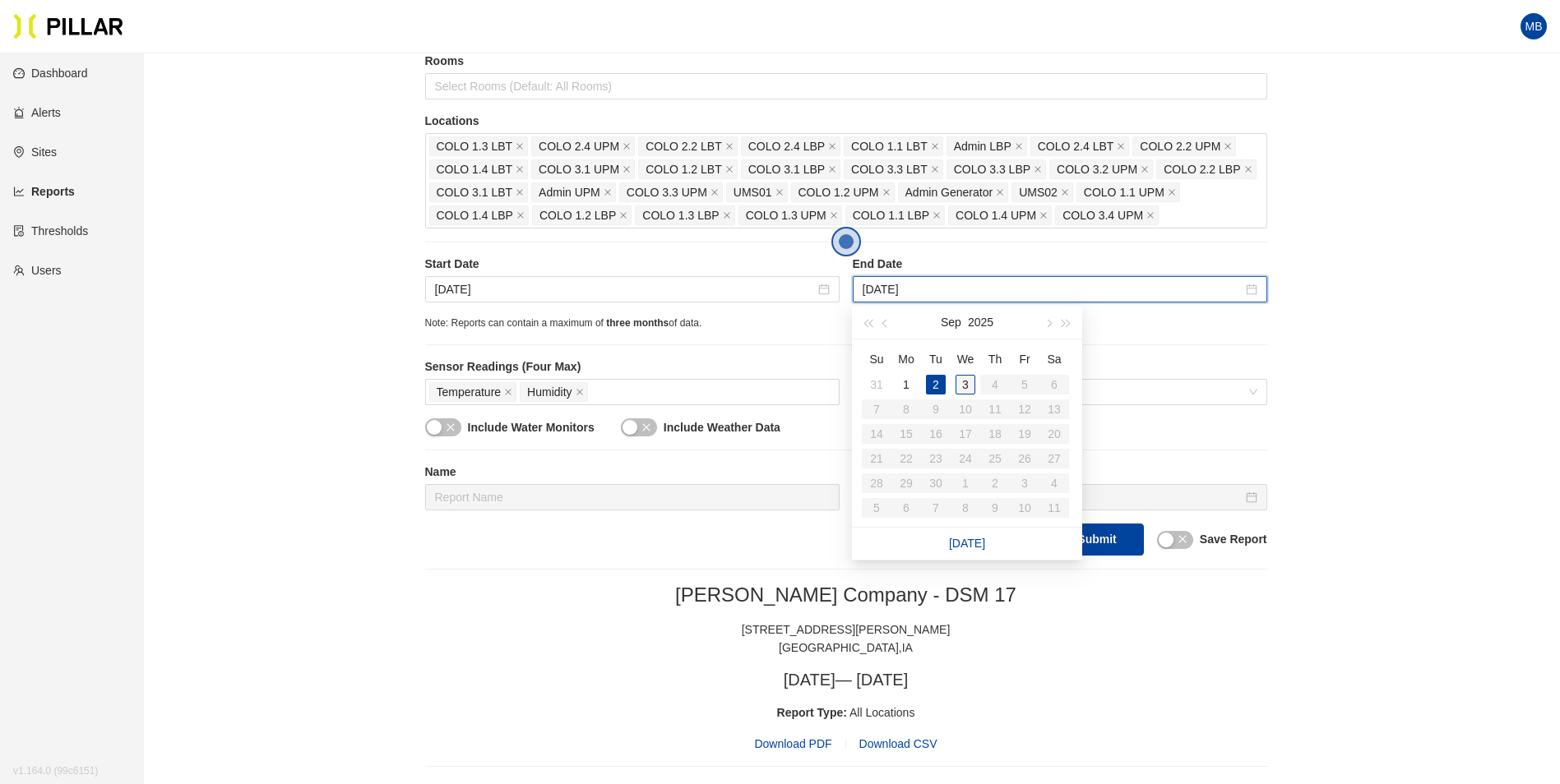
type input "Sep 3, 2025"
click at [961, 379] on div "3" at bounding box center [965, 385] width 20 height 20
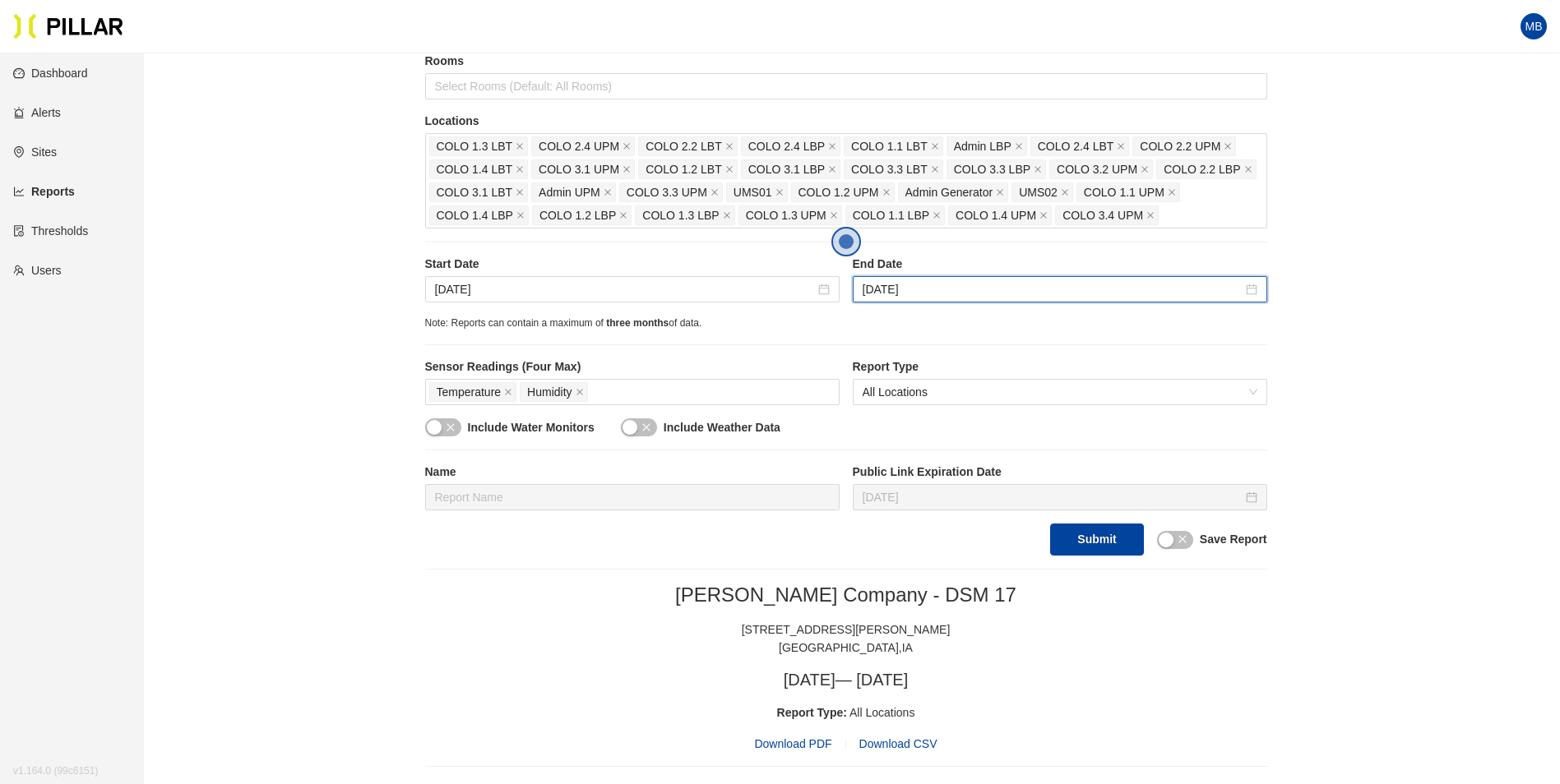
click at [810, 339] on div "Site Weitz Company - DSM 17 Buildings Select Buildings (Default: All Buildings)…" at bounding box center [846, 214] width 842 height 683
click at [1104, 553] on button "Submit" at bounding box center [1097, 540] width 93 height 32
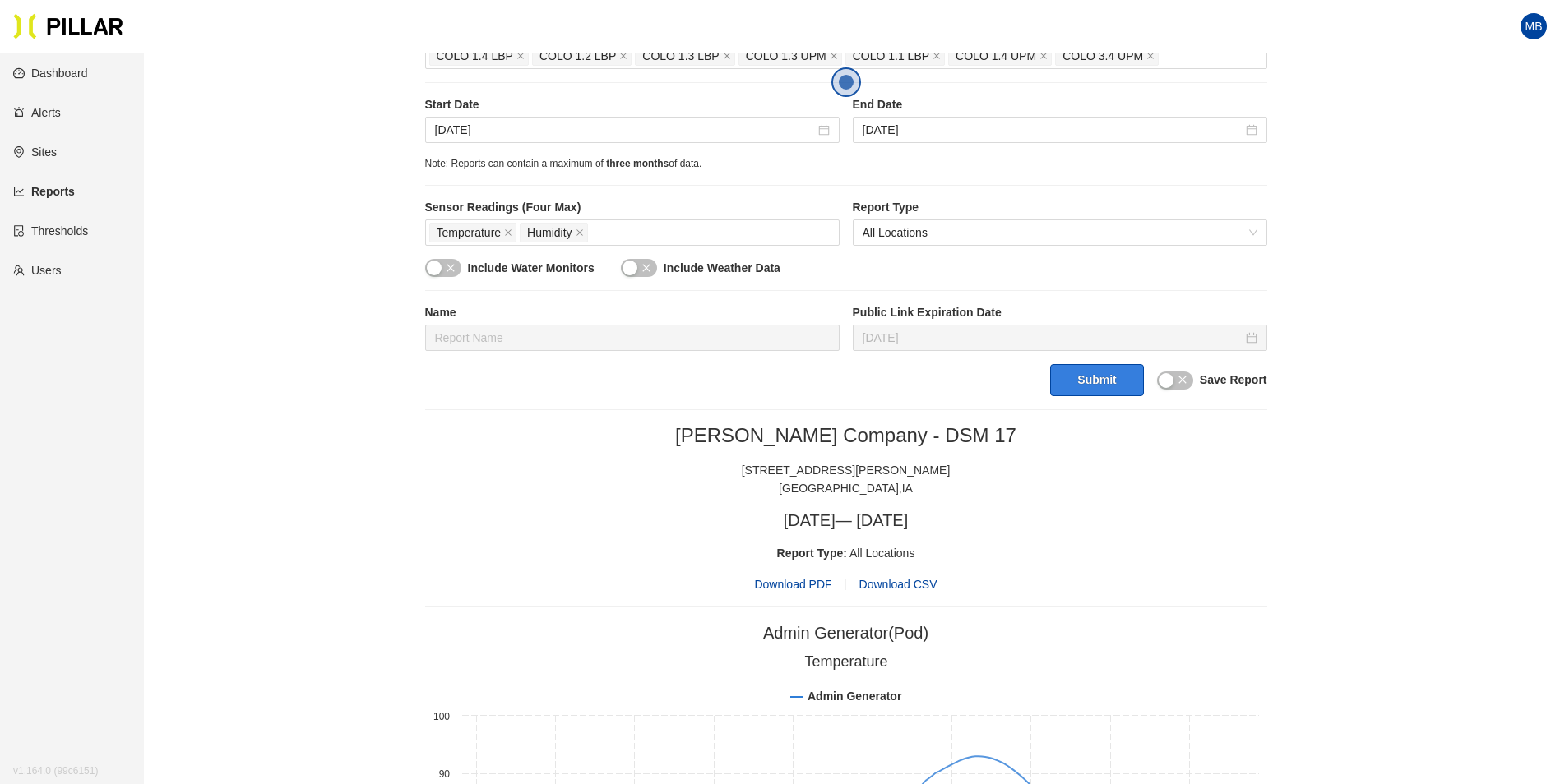
scroll to position [575, 0]
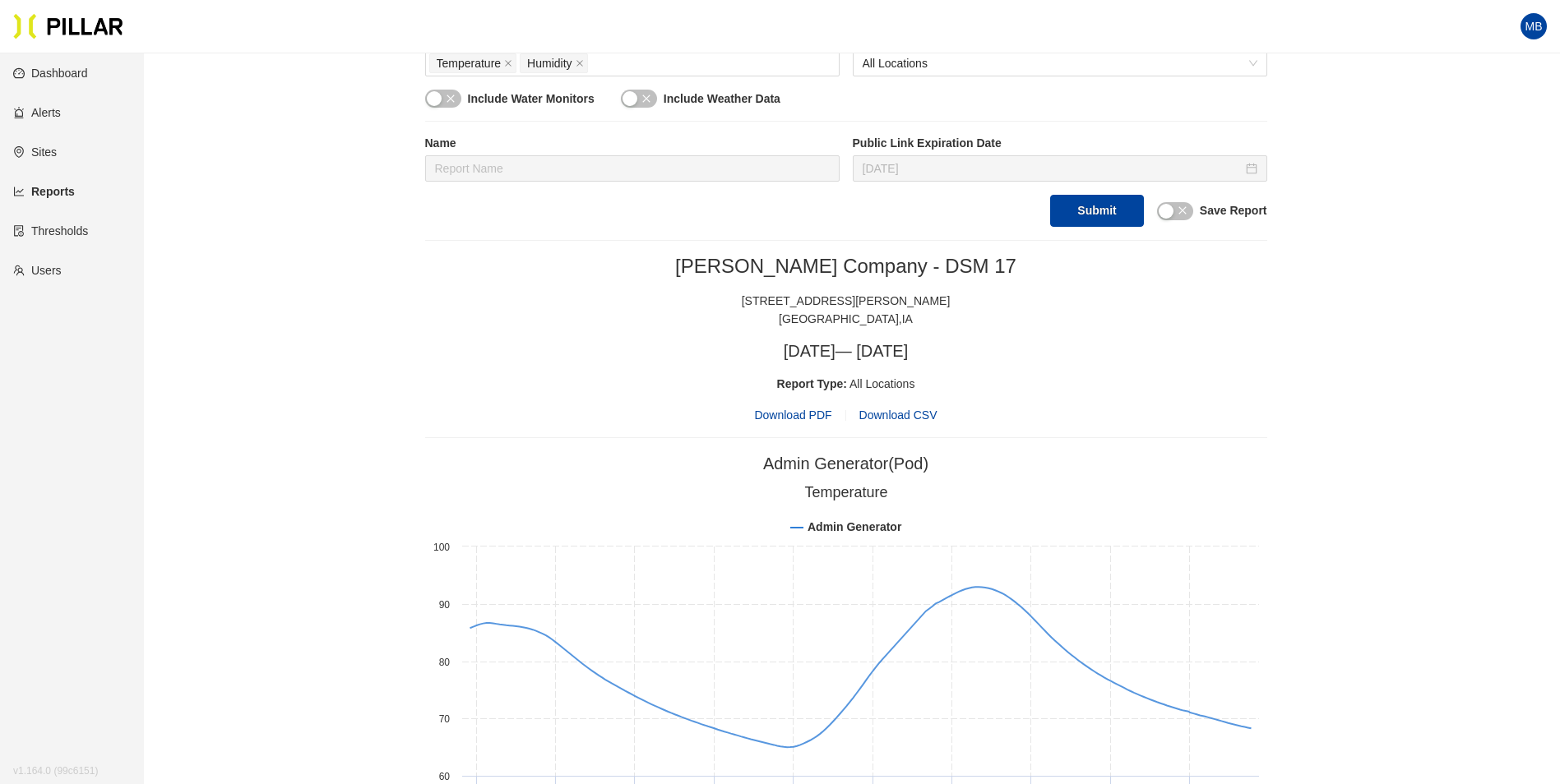
click at [774, 417] on span "Download PDF" at bounding box center [793, 415] width 77 height 18
drag, startPoint x: 1104, startPoint y: 401, endPoint x: 1091, endPoint y: 388, distance: 18.4
click at [1104, 401] on div "Weitz Company - DSM 17 1475 SE Maffit Lake Road West Des Moines , IA Mon, Sep 1…" at bounding box center [846, 339] width 842 height 170
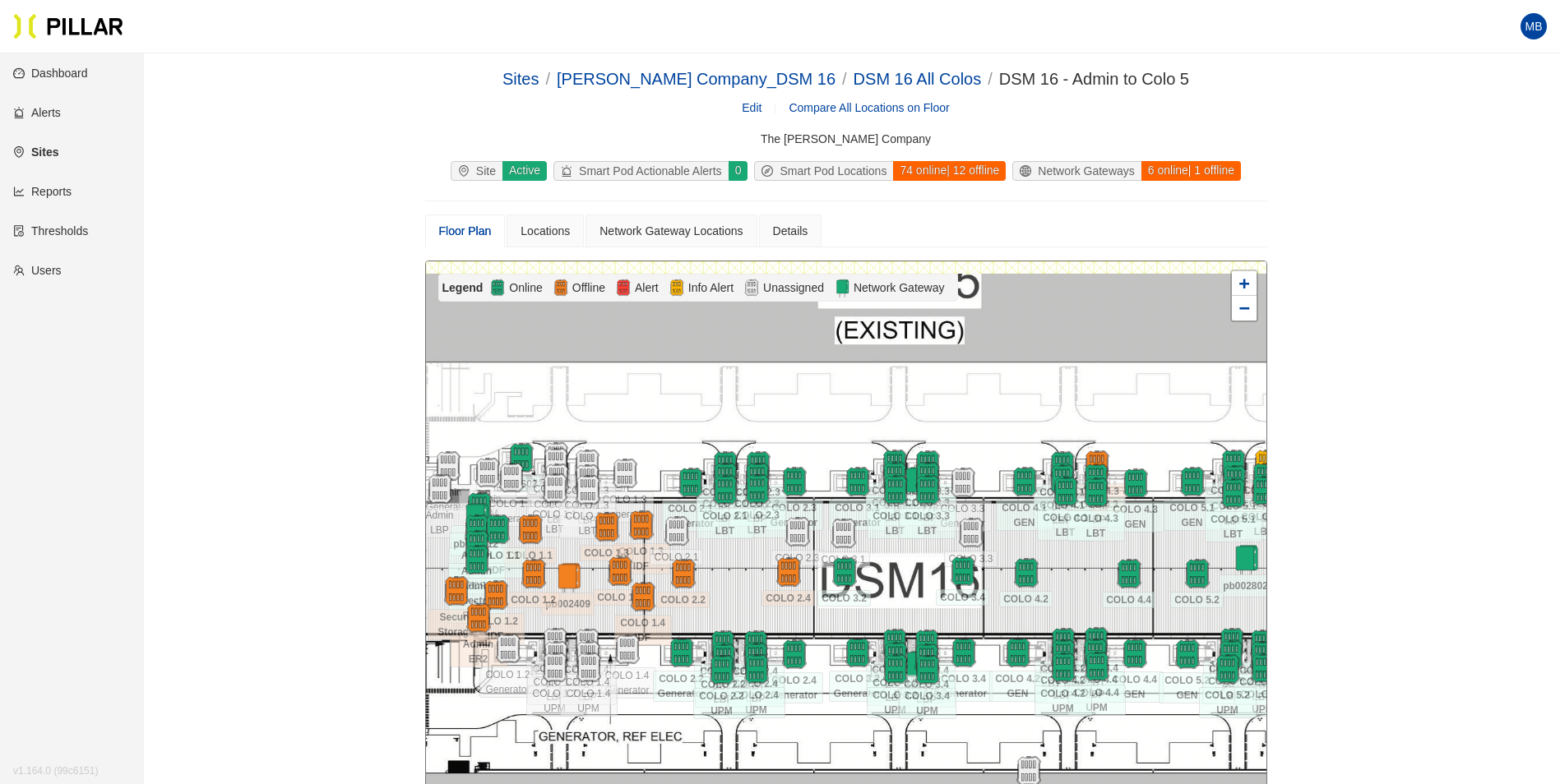
scroll to position [165, 0]
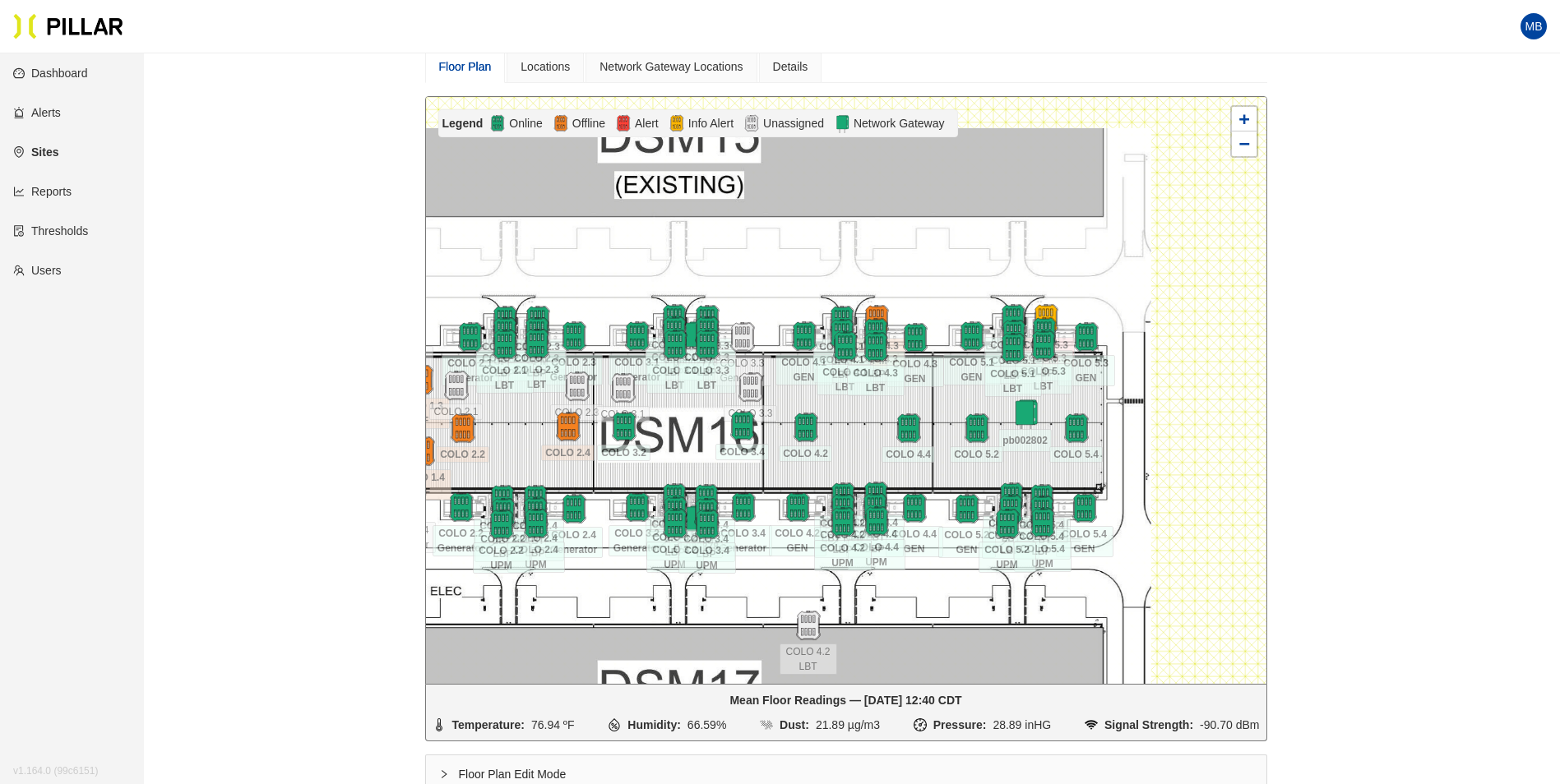
drag, startPoint x: 899, startPoint y: 405, endPoint x: 666, endPoint y: 424, distance: 233.8
click at [666, 424] on div at bounding box center [846, 390] width 840 height 587
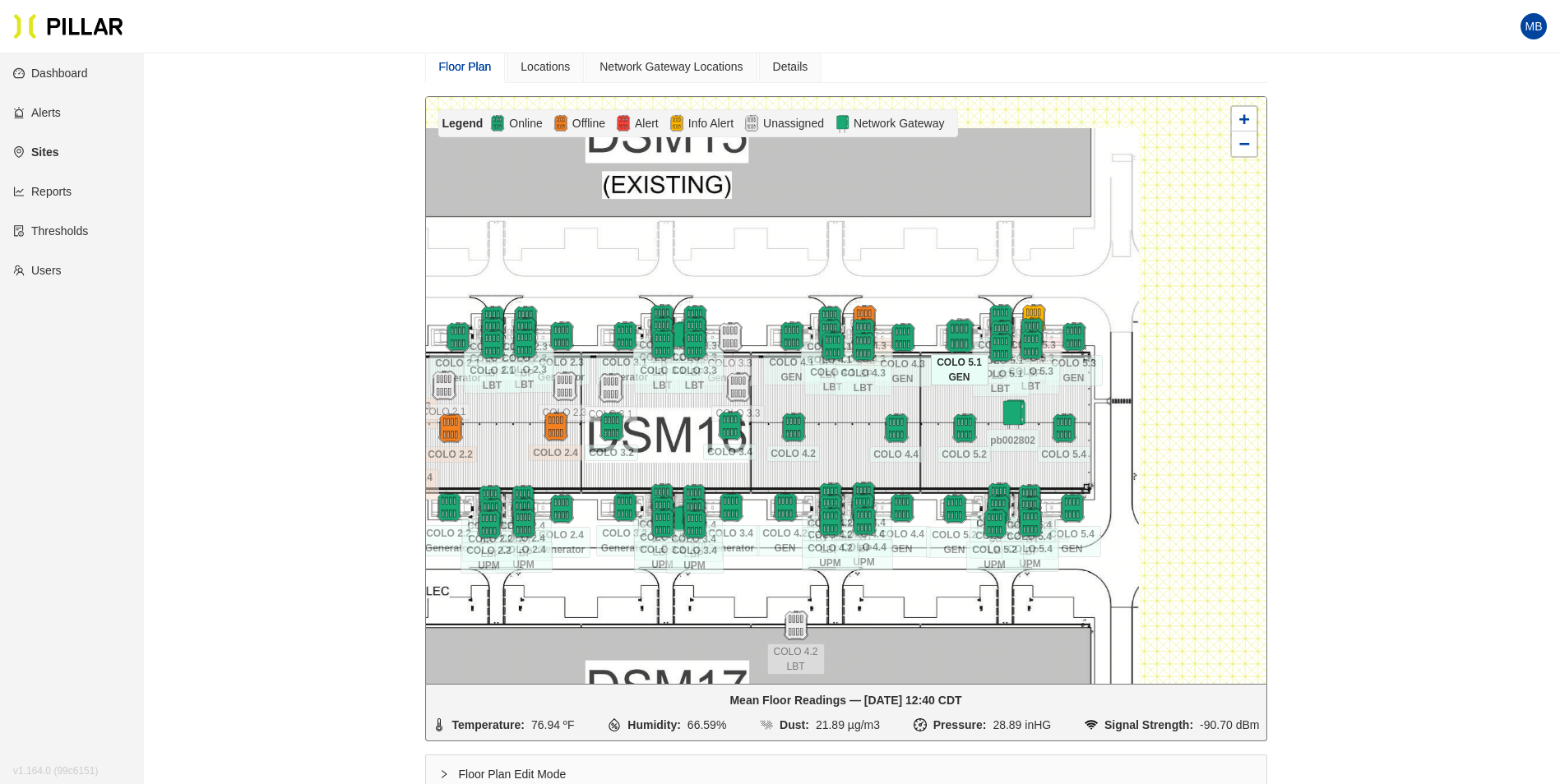
click at [960, 341] on img at bounding box center [958, 336] width 35 height 35
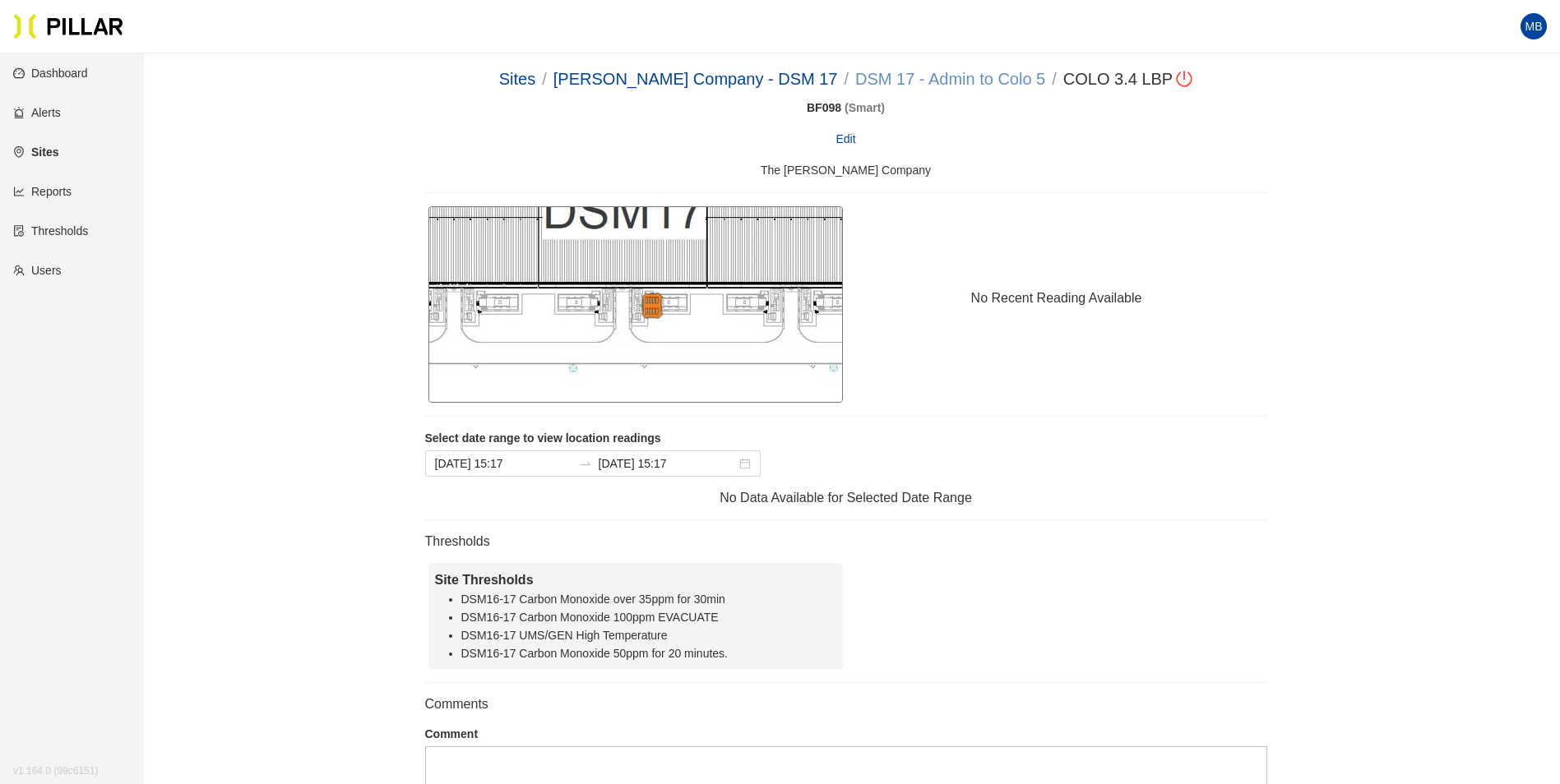
click at [915, 76] on link "DSM 17 - Admin to Colo 5" at bounding box center [950, 79] width 190 height 18
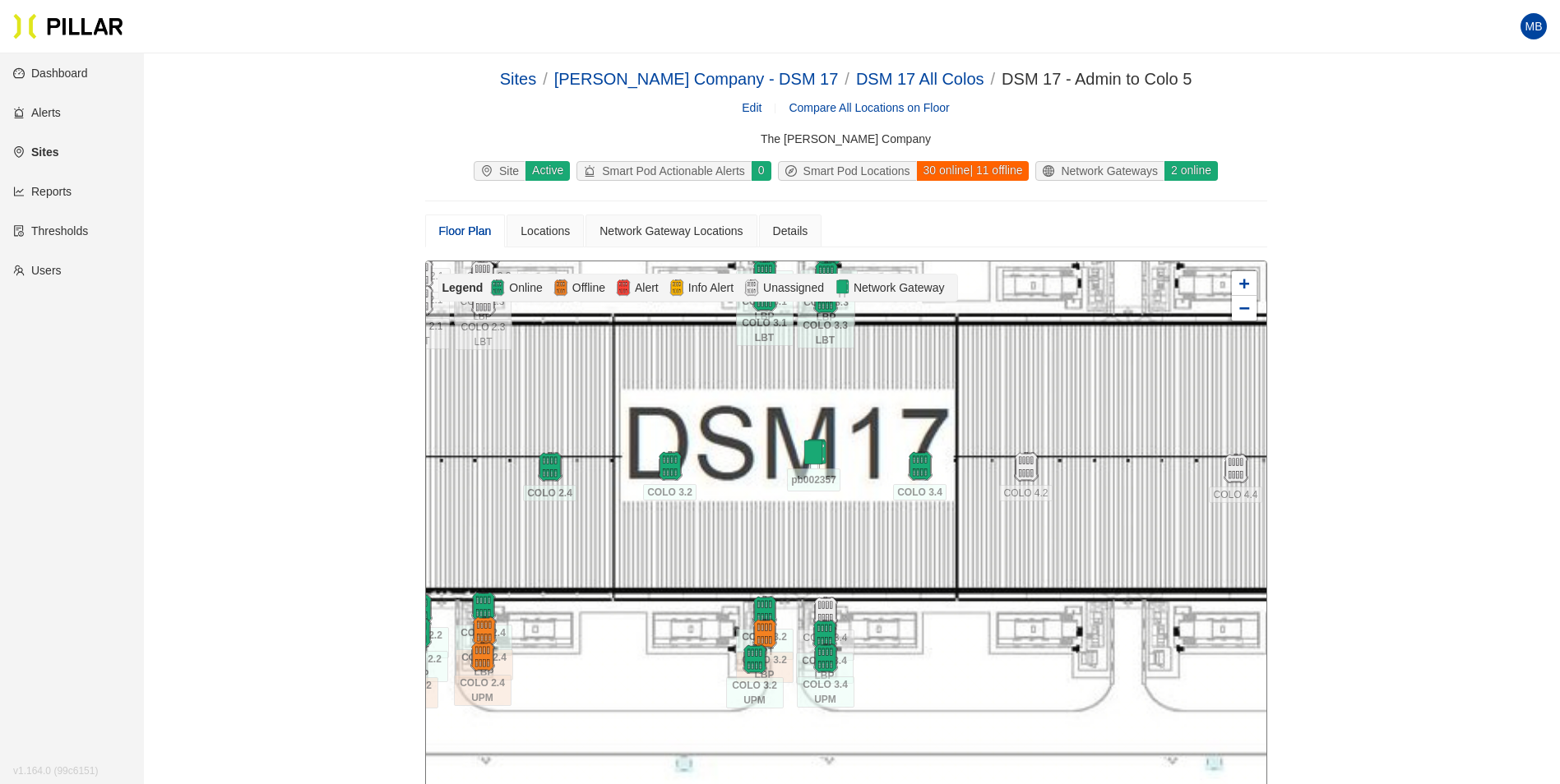
drag, startPoint x: 930, startPoint y: 622, endPoint x: 956, endPoint y: 531, distance: 94.6
click at [956, 531] on div at bounding box center [846, 555] width 840 height 587
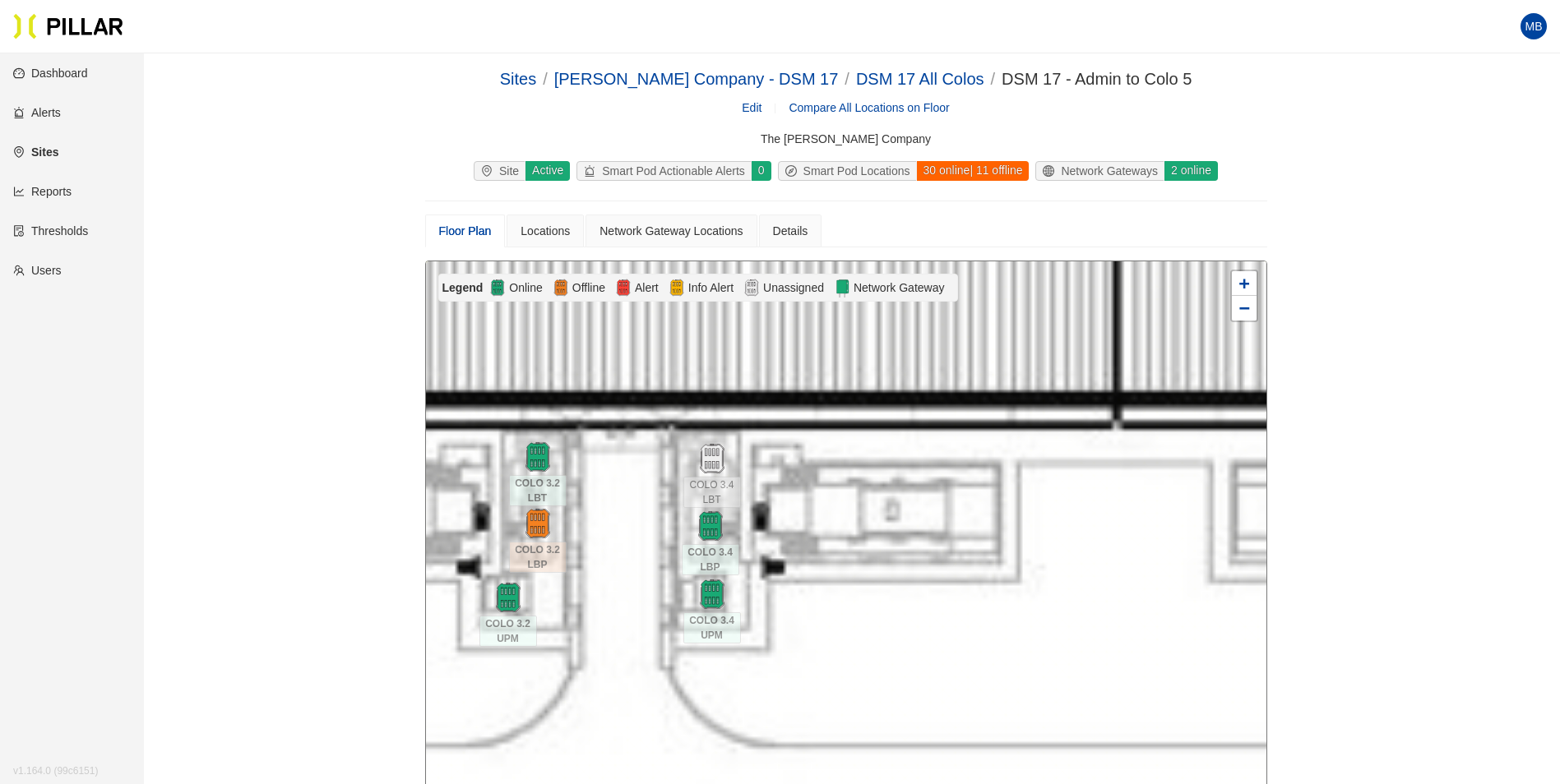
drag, startPoint x: 904, startPoint y: 505, endPoint x: 919, endPoint y: 487, distance: 23.4
click at [921, 488] on div at bounding box center [846, 555] width 840 height 587
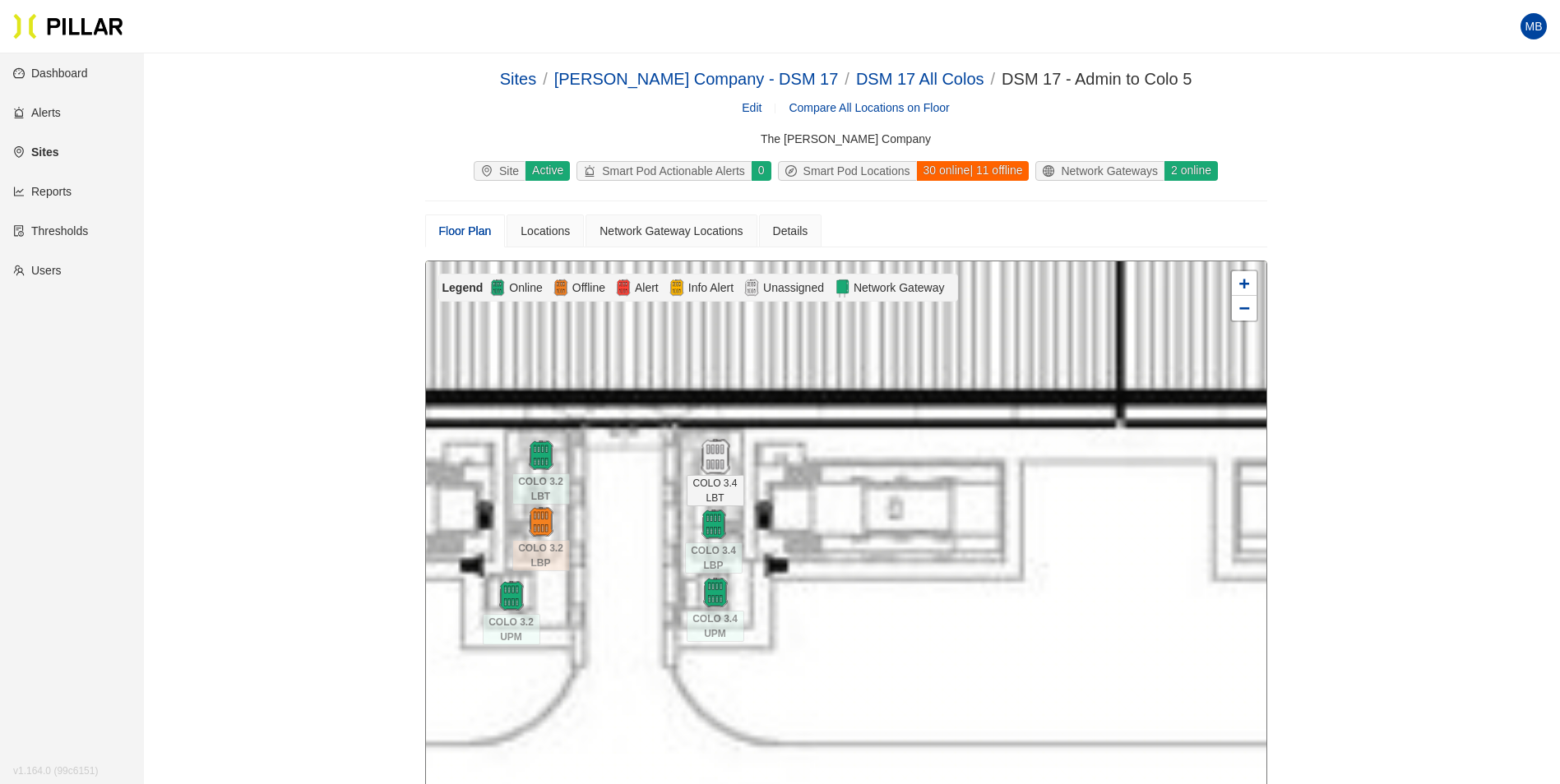
click at [709, 456] on img at bounding box center [715, 456] width 35 height 35
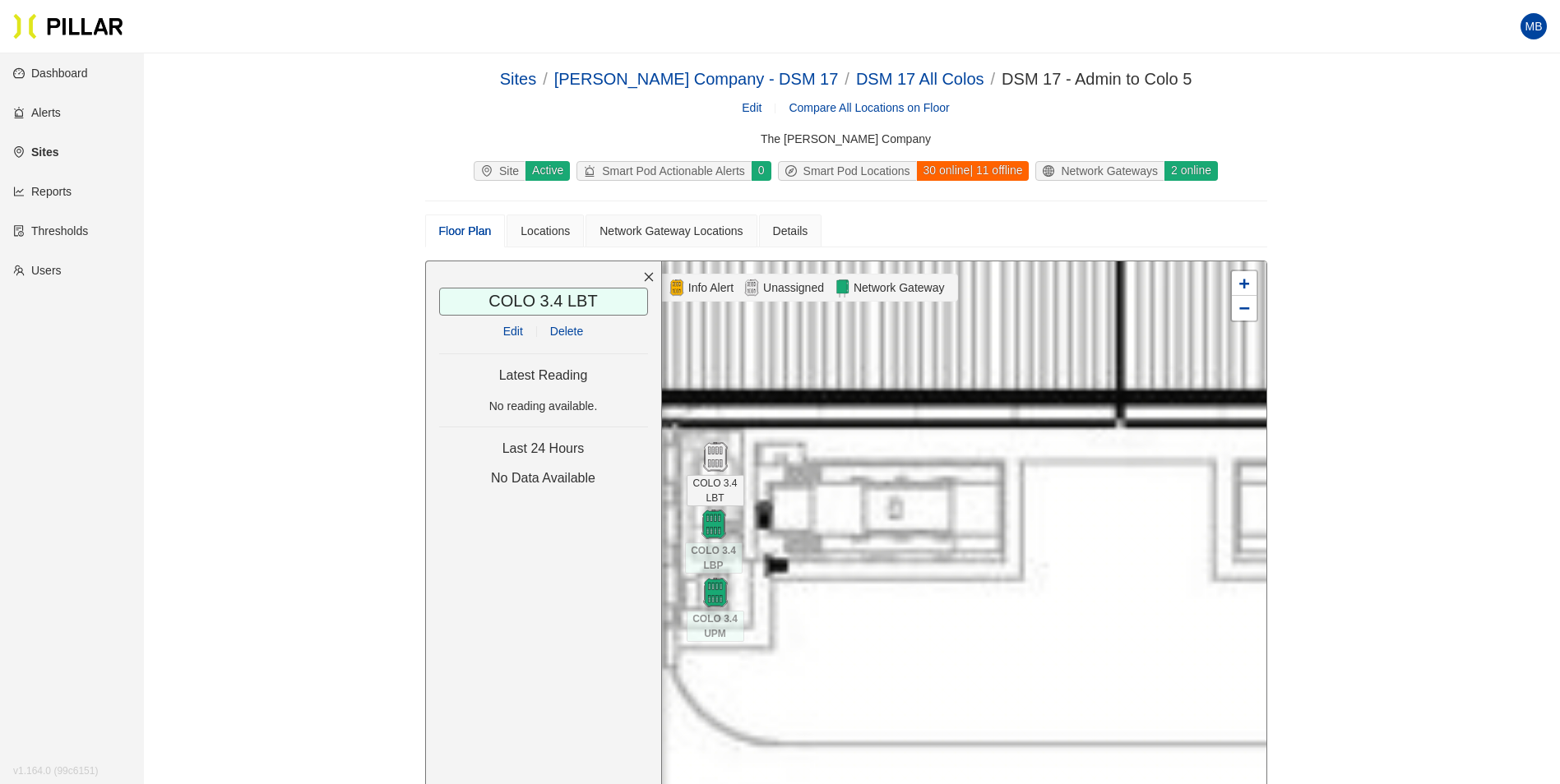
click at [517, 331] on link "Edit" at bounding box center [513, 331] width 20 height 13
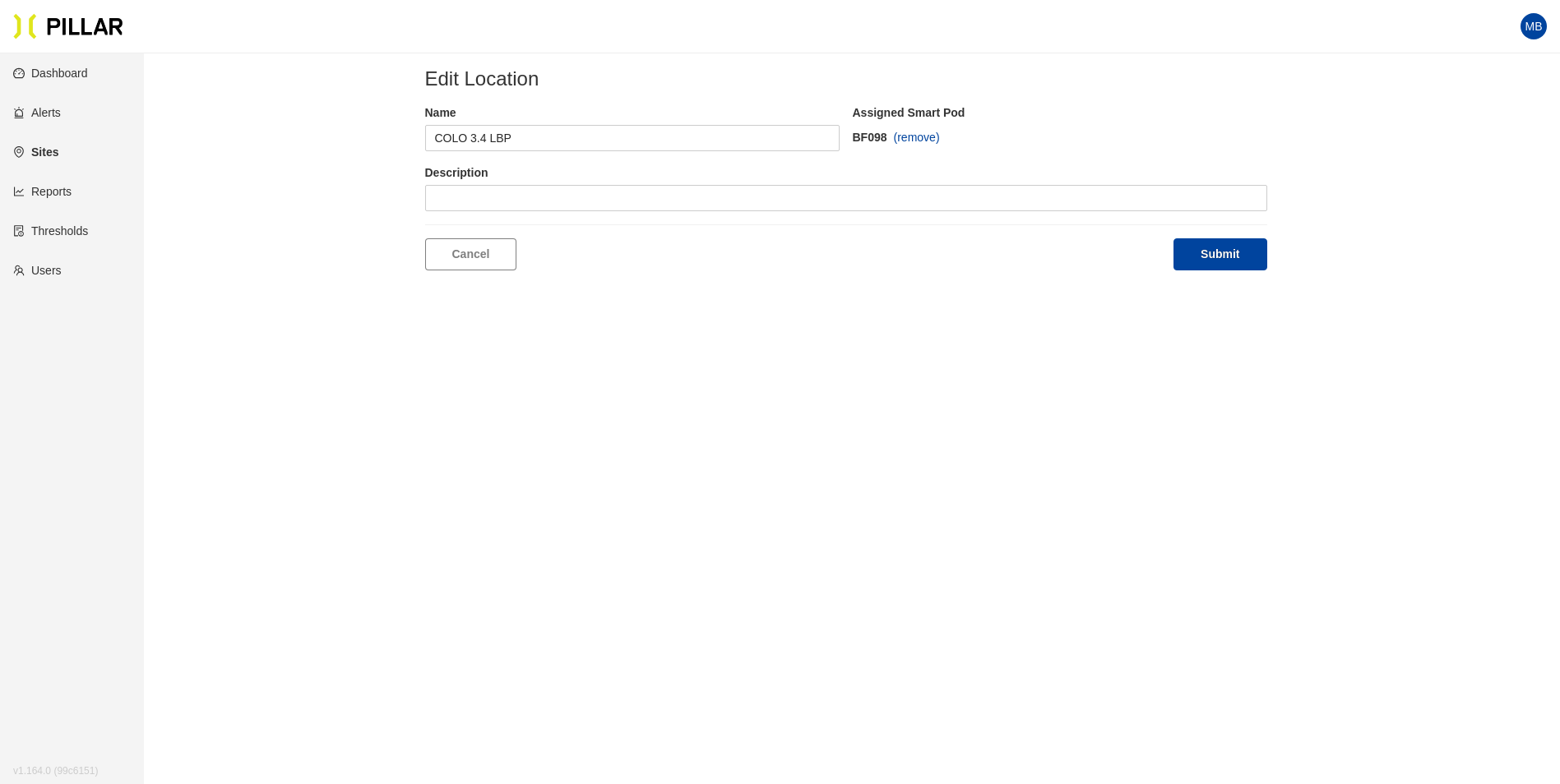
type input "COLO 3.4 LBT"
click at [556, 205] on span at bounding box center [521, 199] width 172 height 25
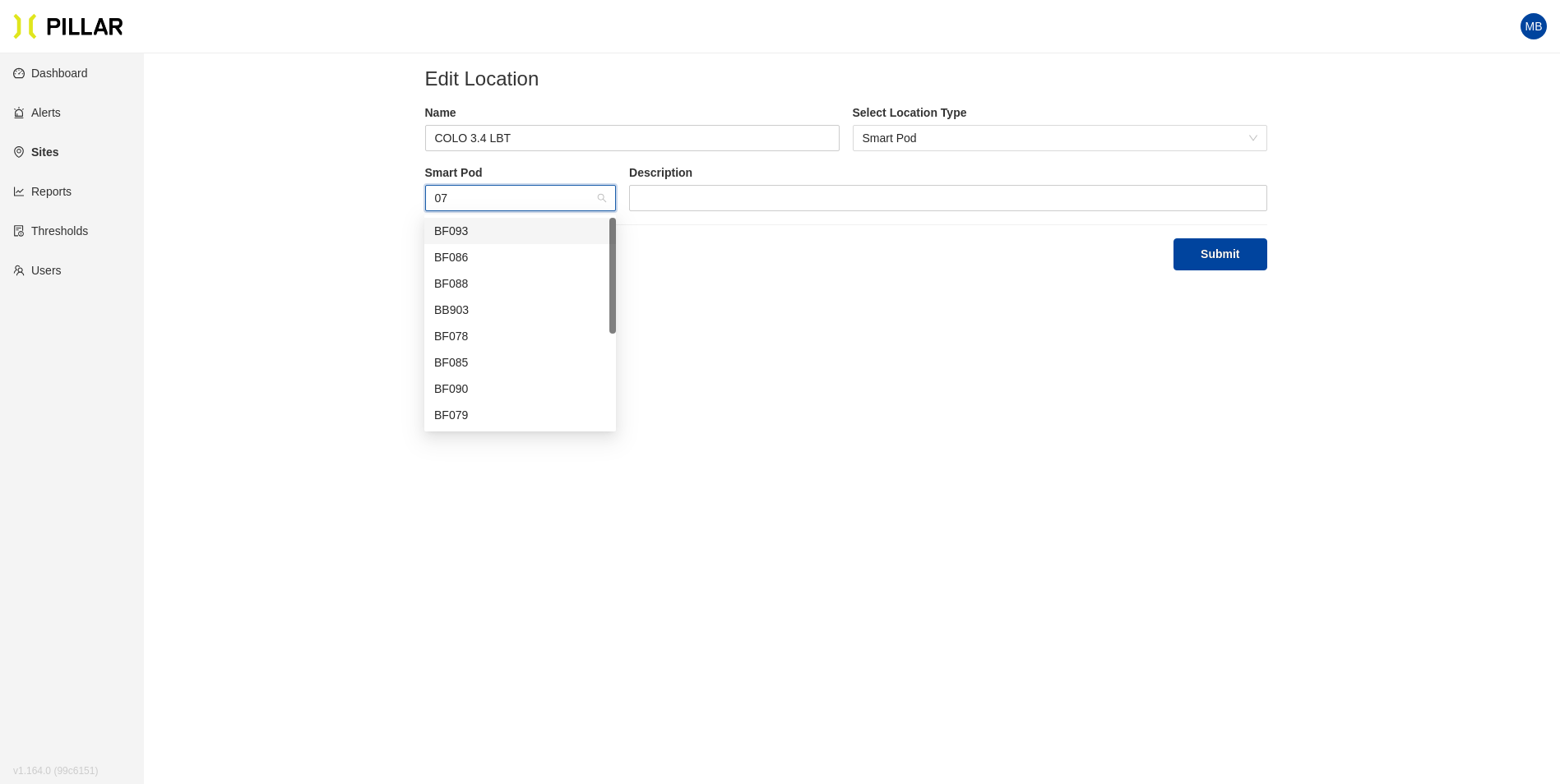
type input "078"
click at [528, 229] on div "BF078" at bounding box center [520, 231] width 172 height 18
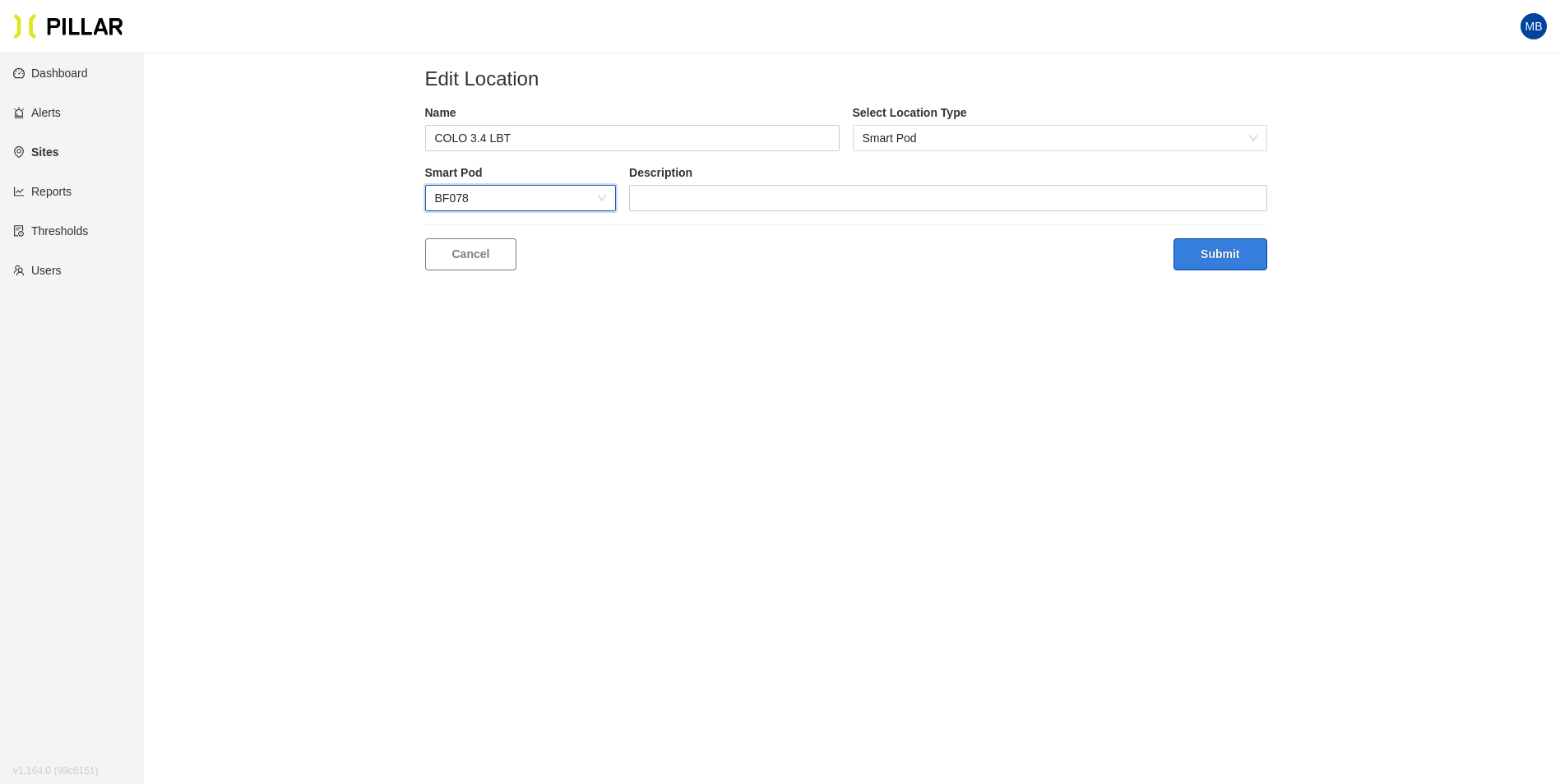
click at [1246, 246] on button "Submit" at bounding box center [1220, 254] width 93 height 32
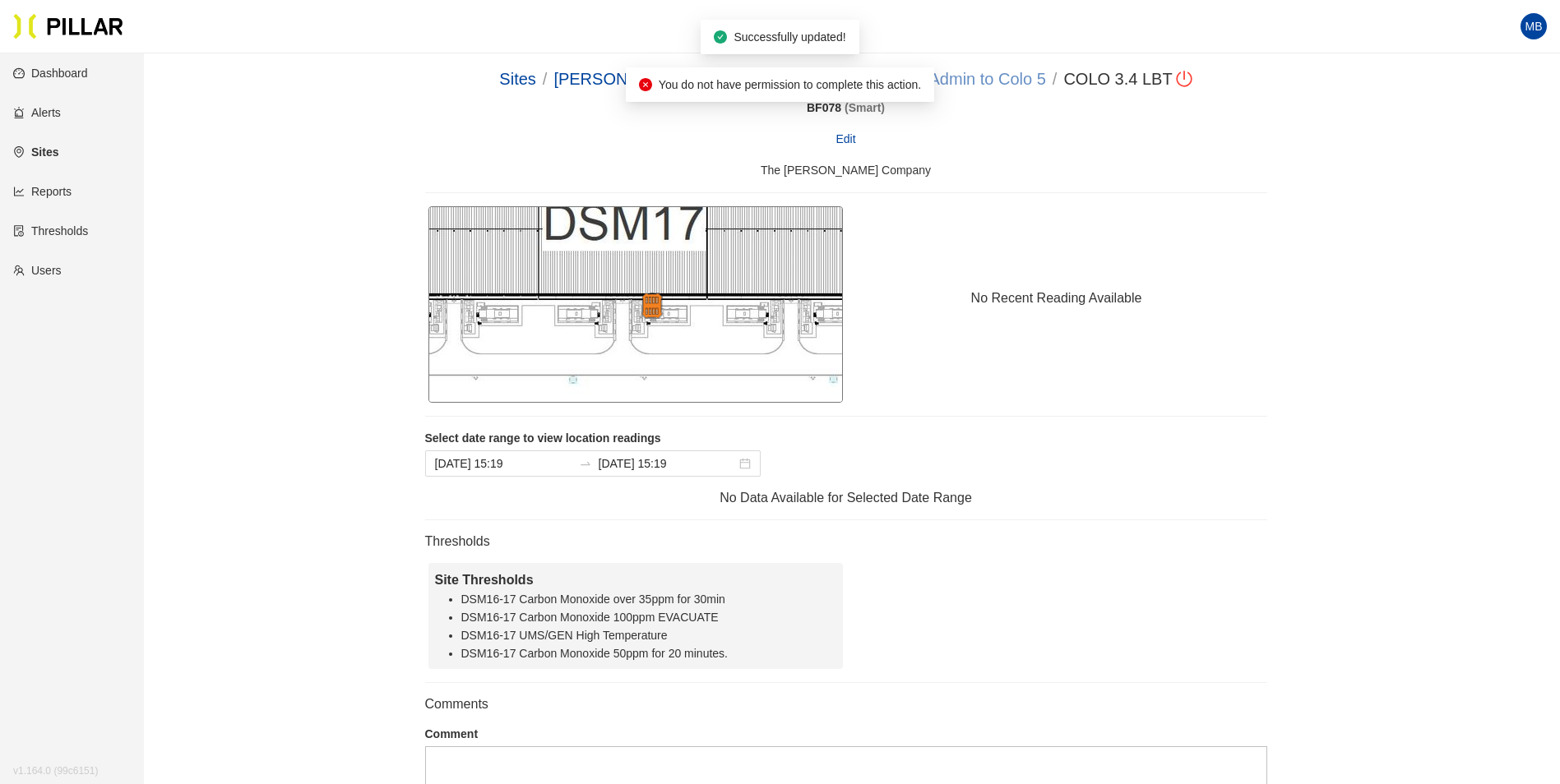
click at [987, 73] on link "DSM 17 - Admin to Colo 5" at bounding box center [951, 79] width 190 height 18
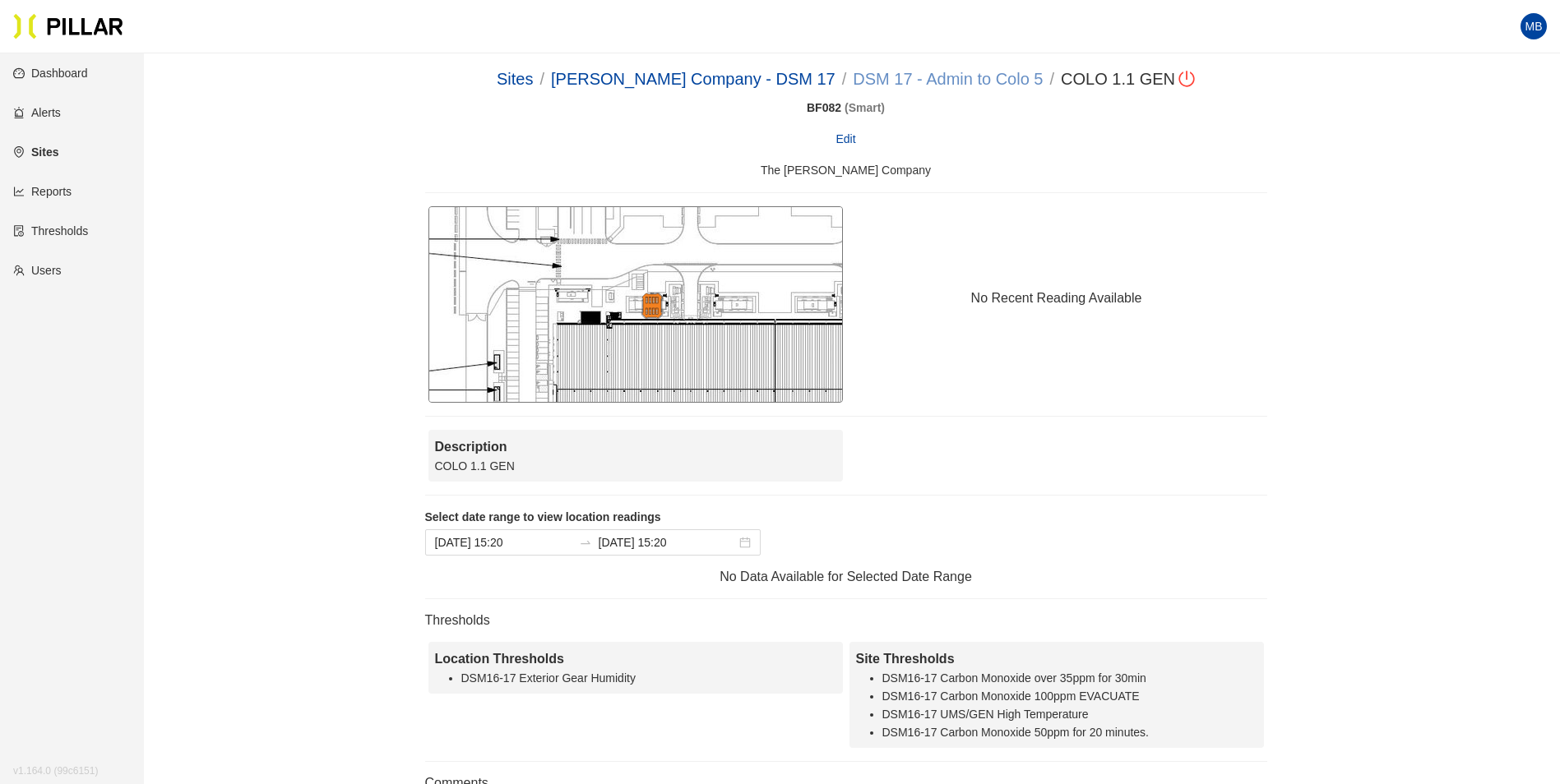
click at [951, 75] on link "DSM 17 - Admin to Colo 5" at bounding box center [947, 79] width 190 height 18
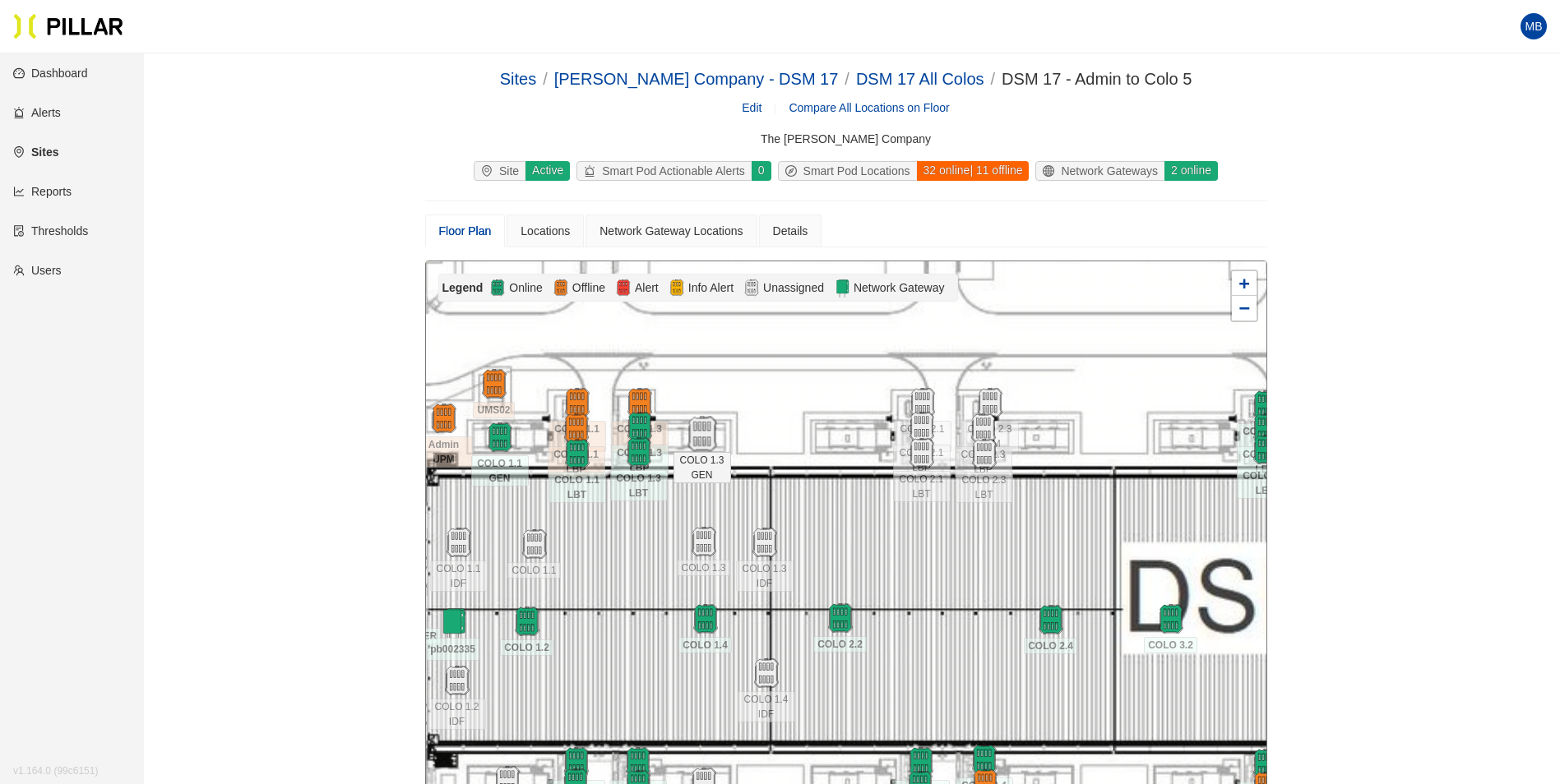
click at [707, 436] on img at bounding box center [701, 434] width 35 height 35
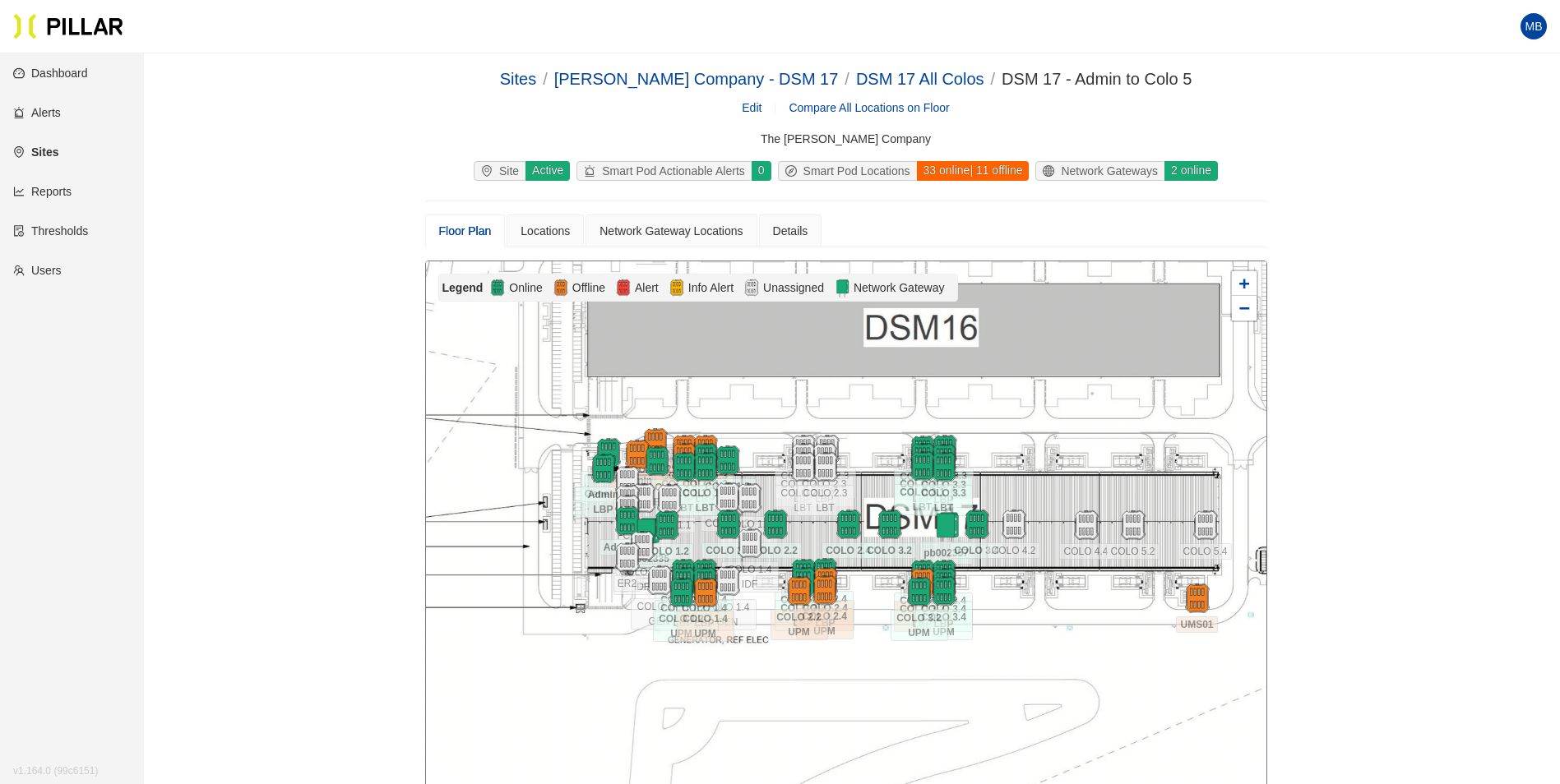
scroll to position [165, 0]
